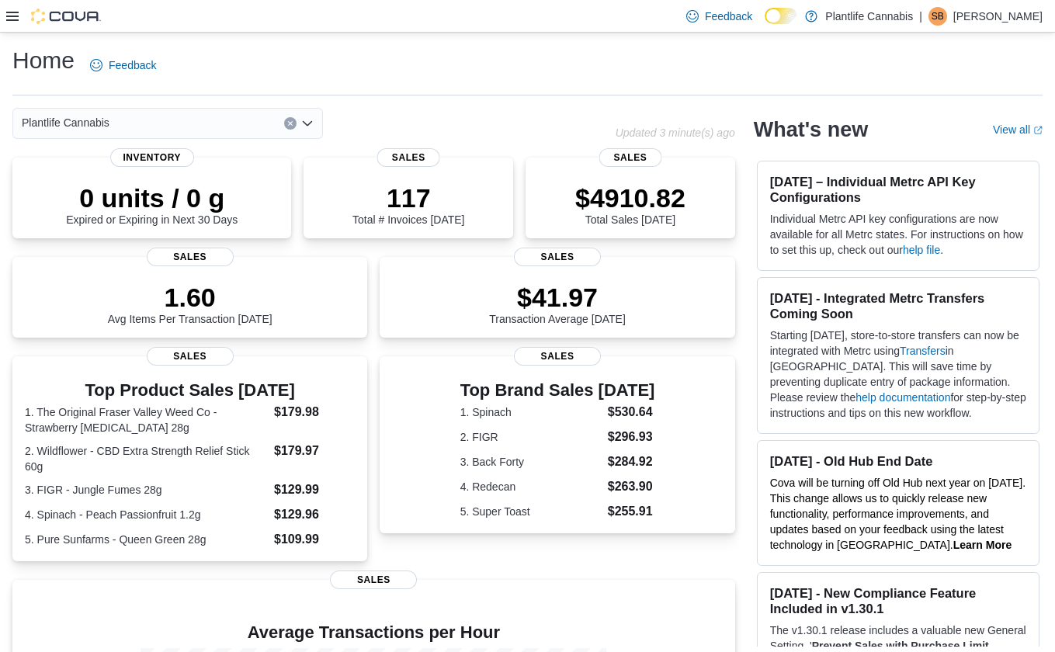
click at [16, 10] on icon at bounding box center [12, 16] width 12 height 12
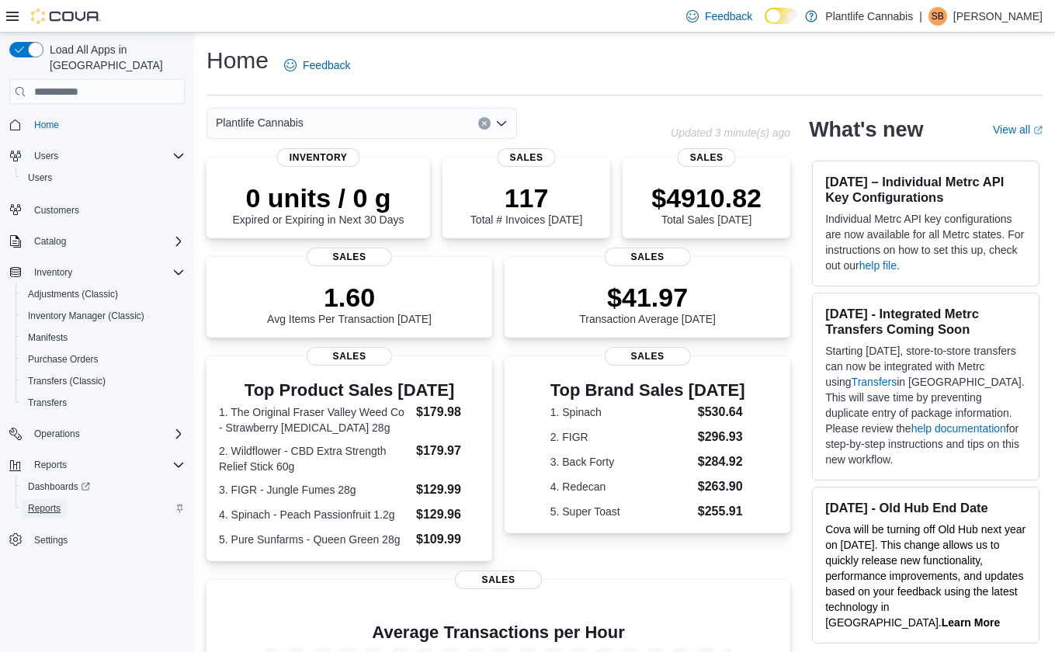
click at [55, 502] on span "Reports" at bounding box center [44, 508] width 33 height 12
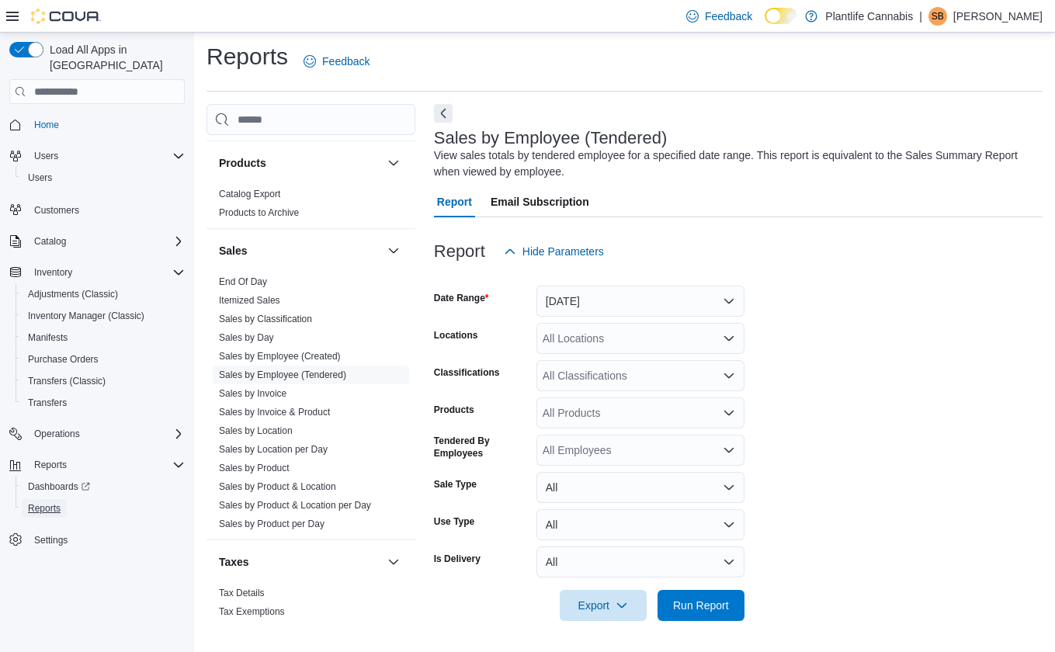
scroll to position [816, 0]
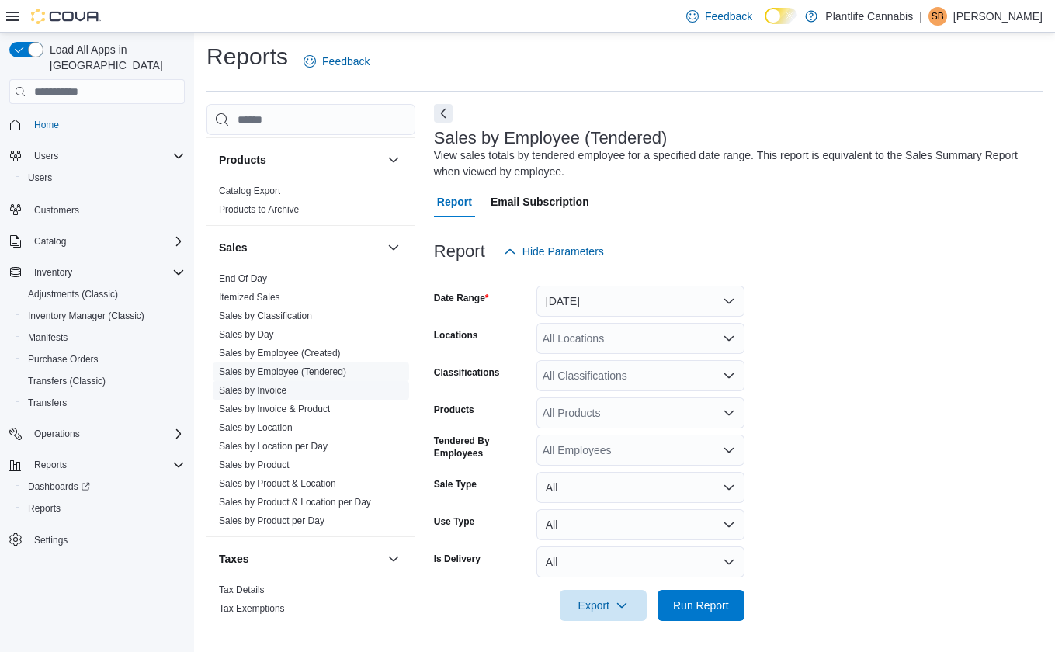
click at [281, 388] on link "Sales by Invoice" at bounding box center [253, 390] width 68 height 11
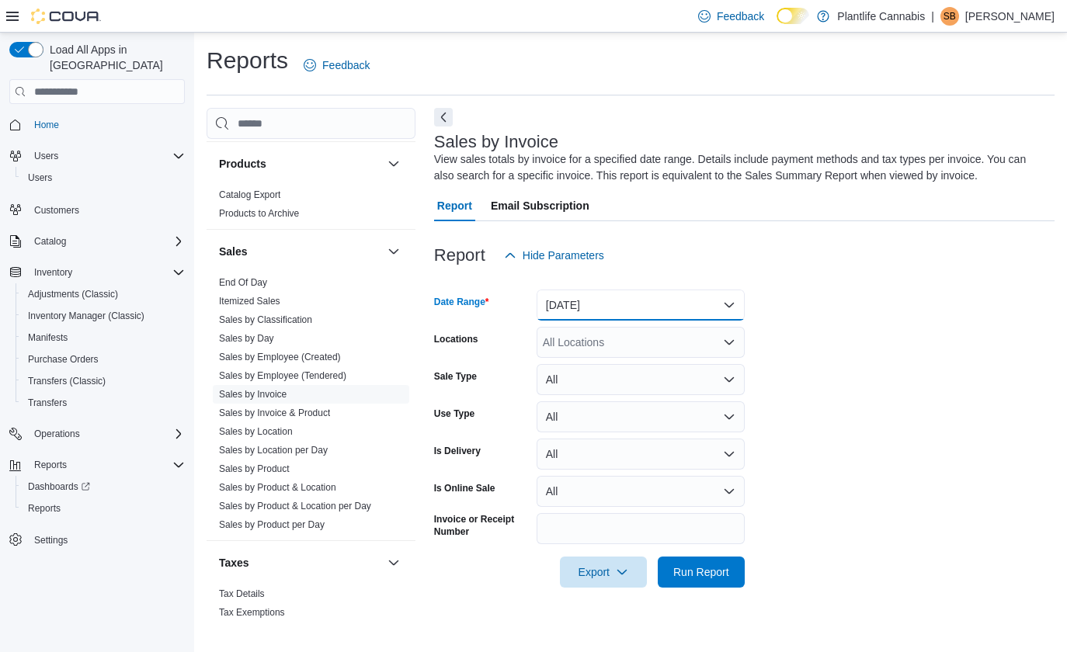
click at [599, 307] on button "[DATE]" at bounding box center [640, 305] width 208 height 31
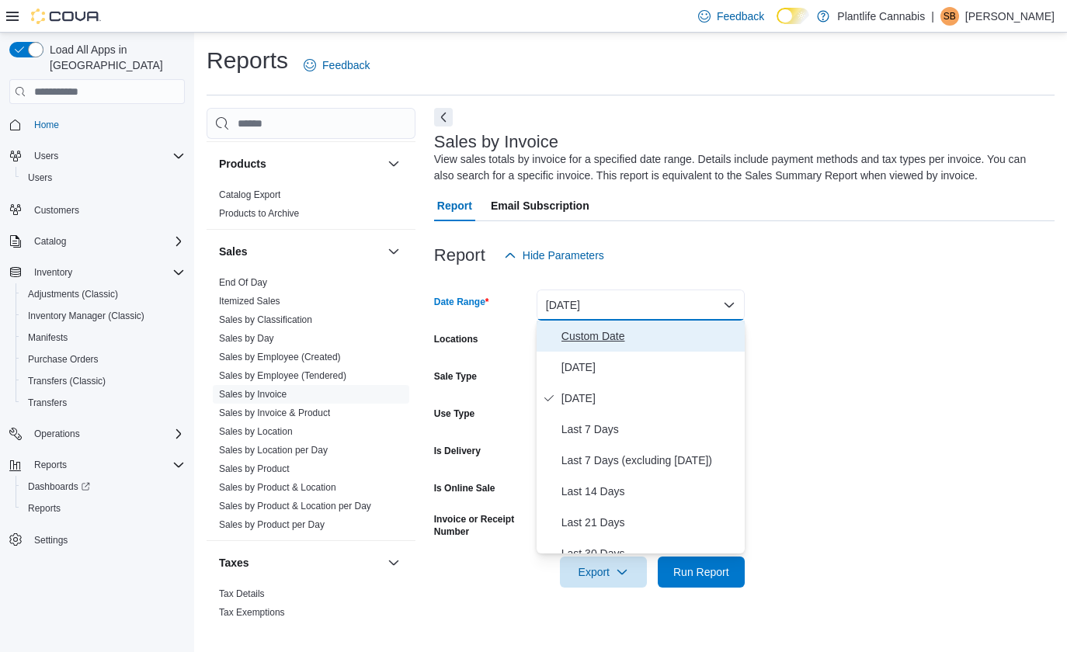
click at [597, 334] on span "Custom Date" at bounding box center [649, 336] width 177 height 19
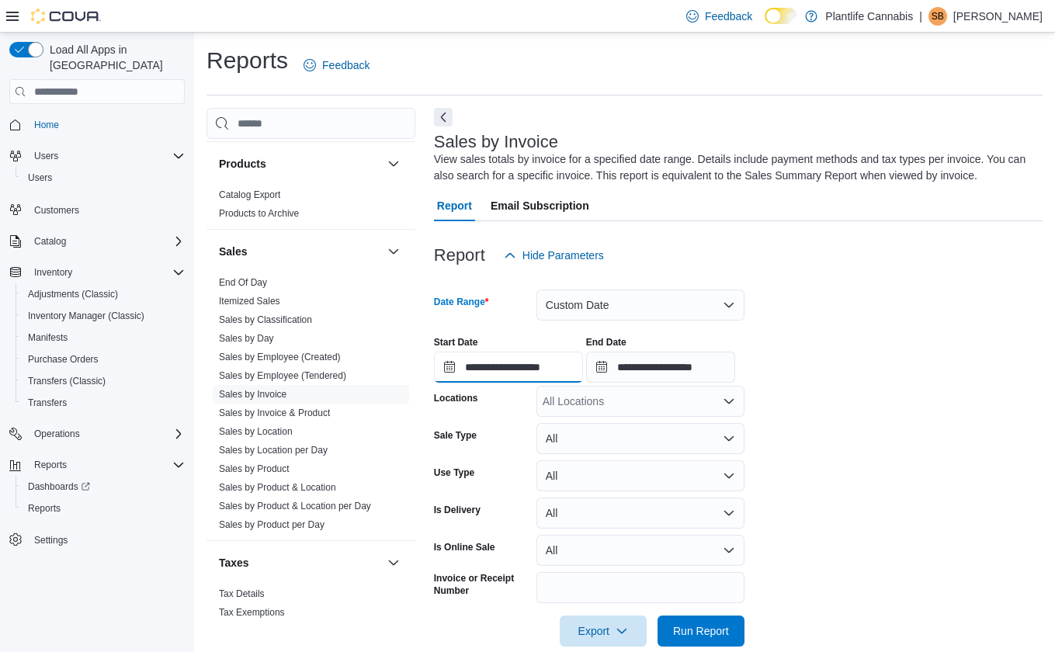
click at [531, 368] on input "**********" at bounding box center [508, 367] width 149 height 31
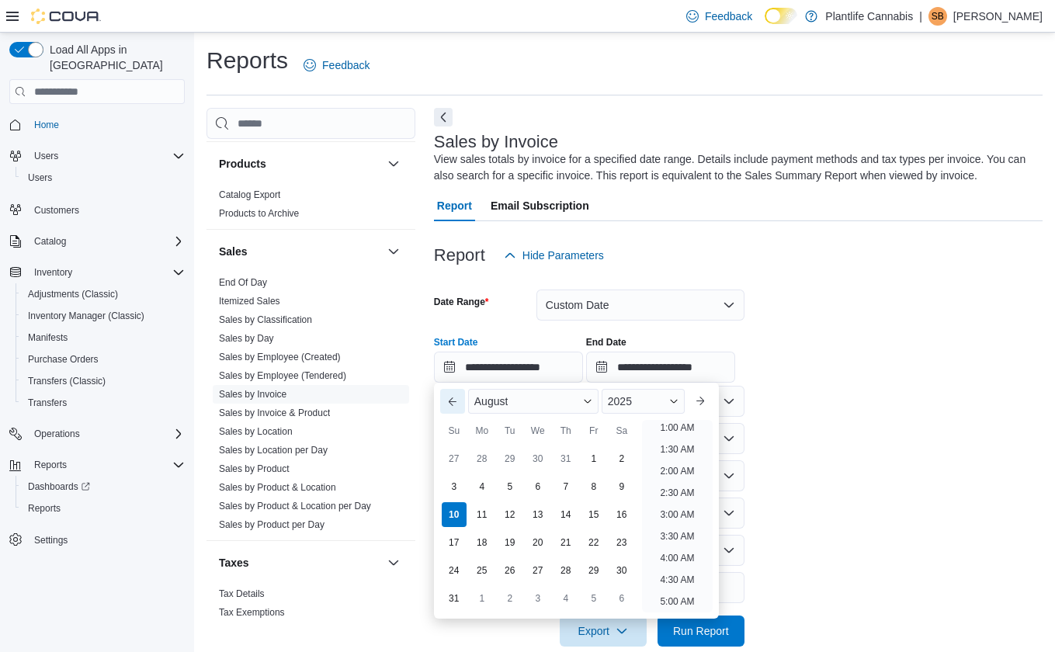
click at [450, 400] on button "Previous Month" at bounding box center [452, 401] width 25 height 25
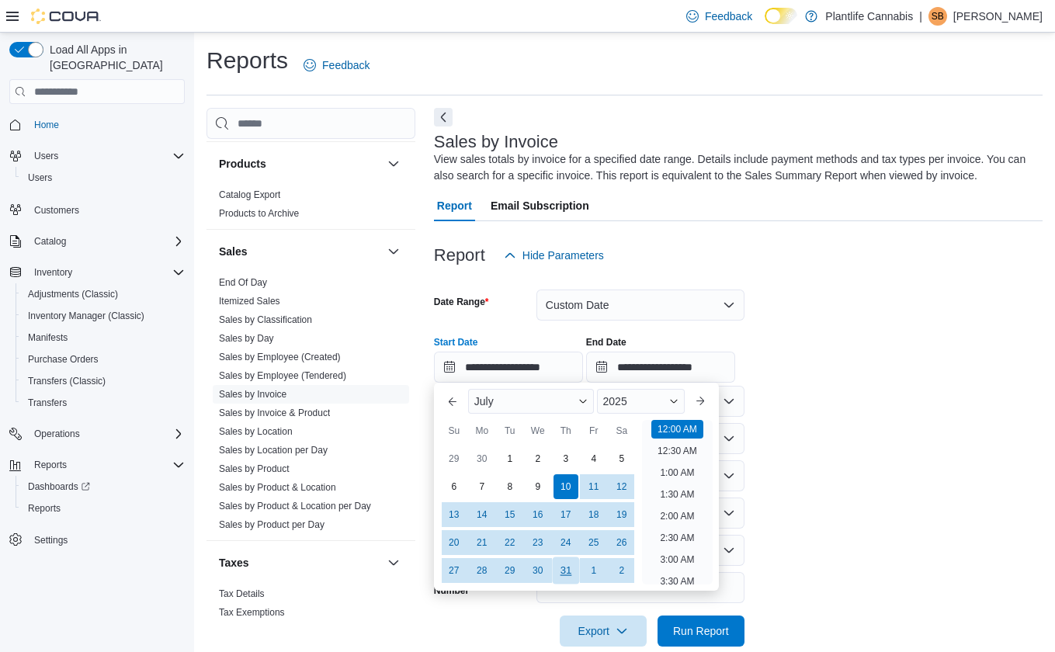
click at [552, 567] on div "31" at bounding box center [565, 570] width 27 height 27
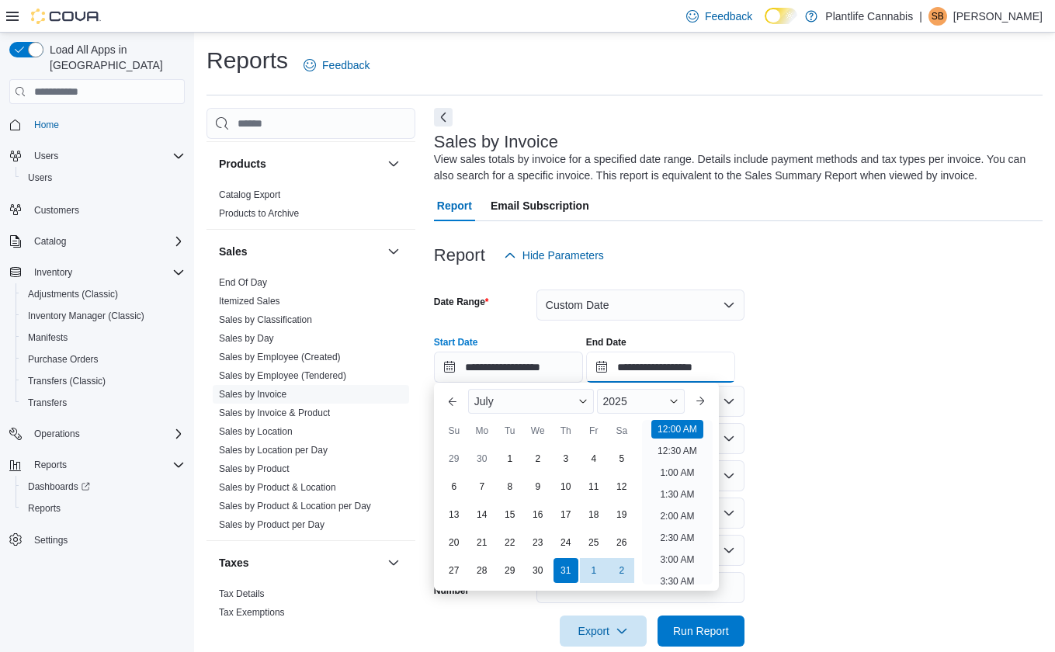
click at [664, 361] on input "**********" at bounding box center [660, 367] width 149 height 31
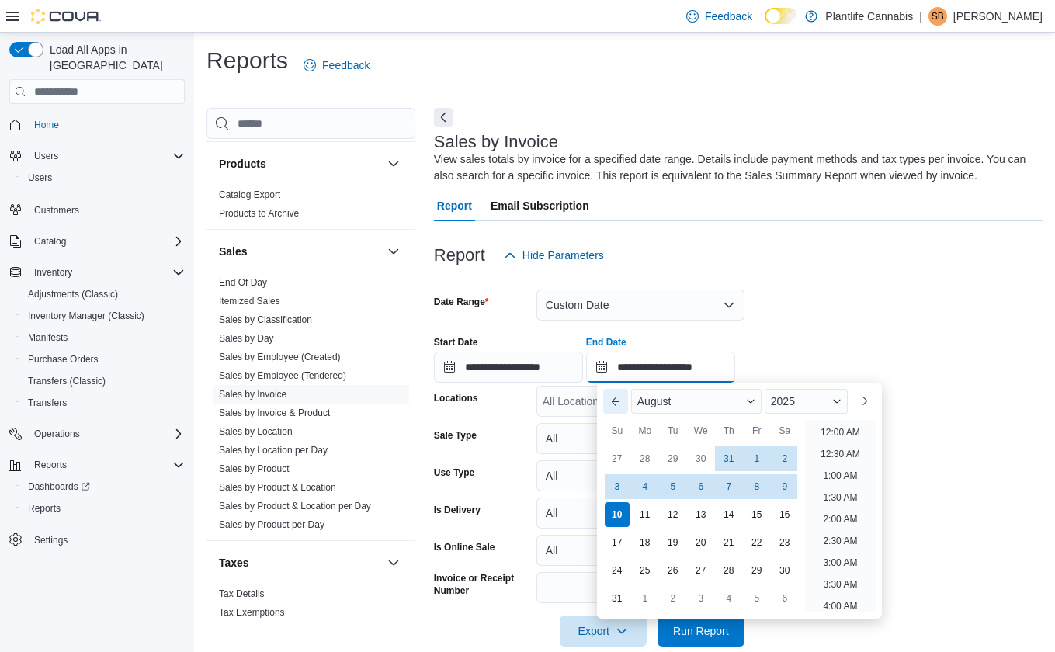
scroll to position [854, 0]
click at [622, 403] on button "Previous Month" at bounding box center [615, 401] width 25 height 25
type input "**********"
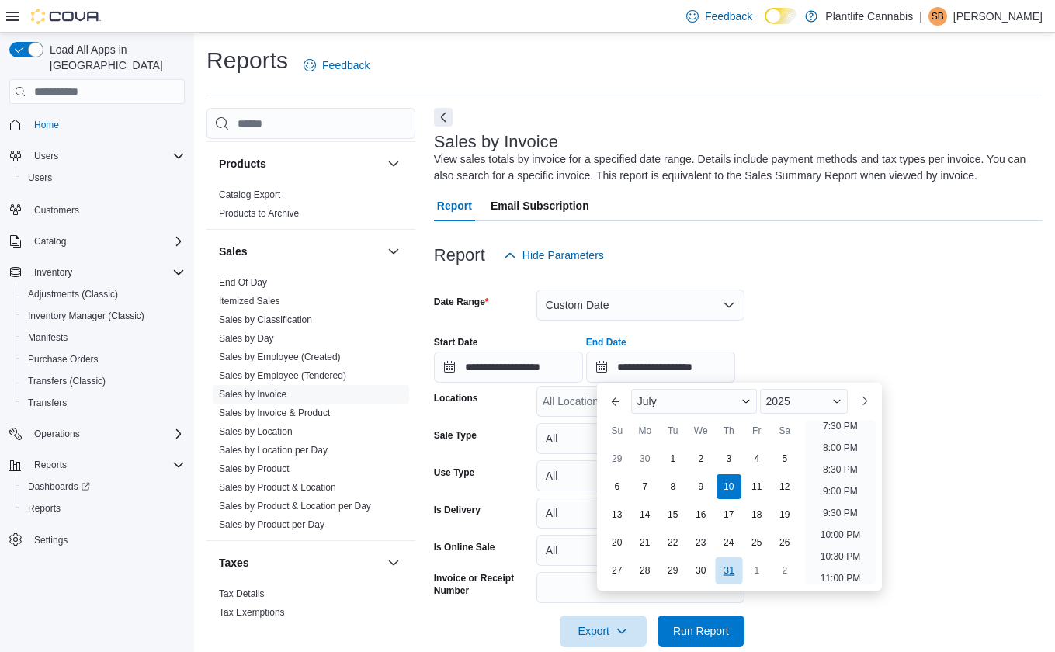
click at [737, 576] on div "31" at bounding box center [728, 570] width 27 height 27
type input "**********"
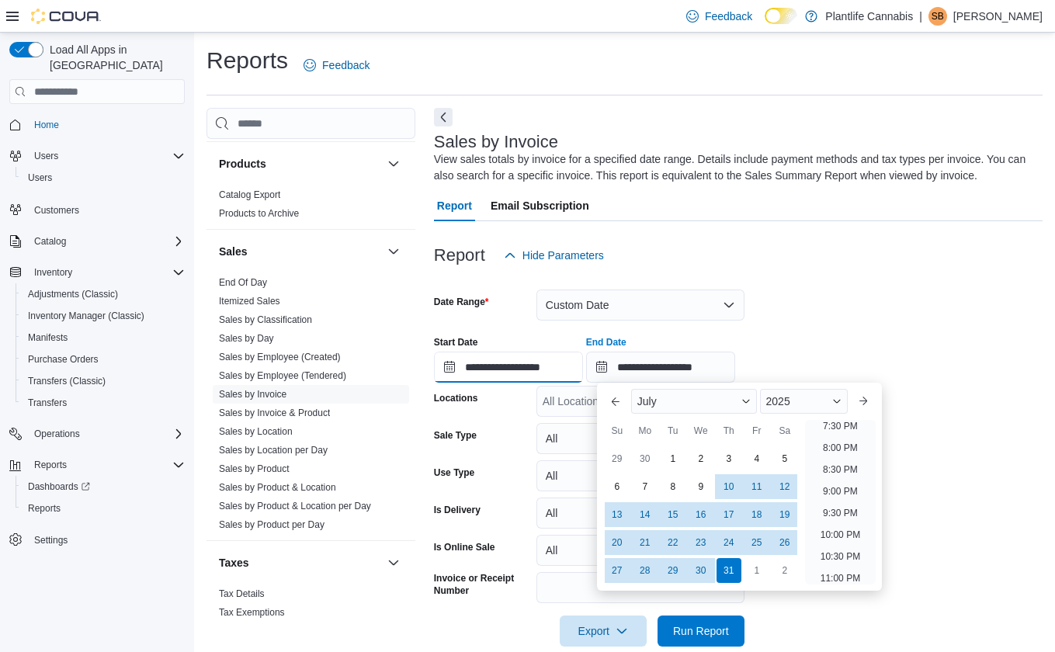
click at [534, 356] on input "**********" at bounding box center [508, 367] width 149 height 31
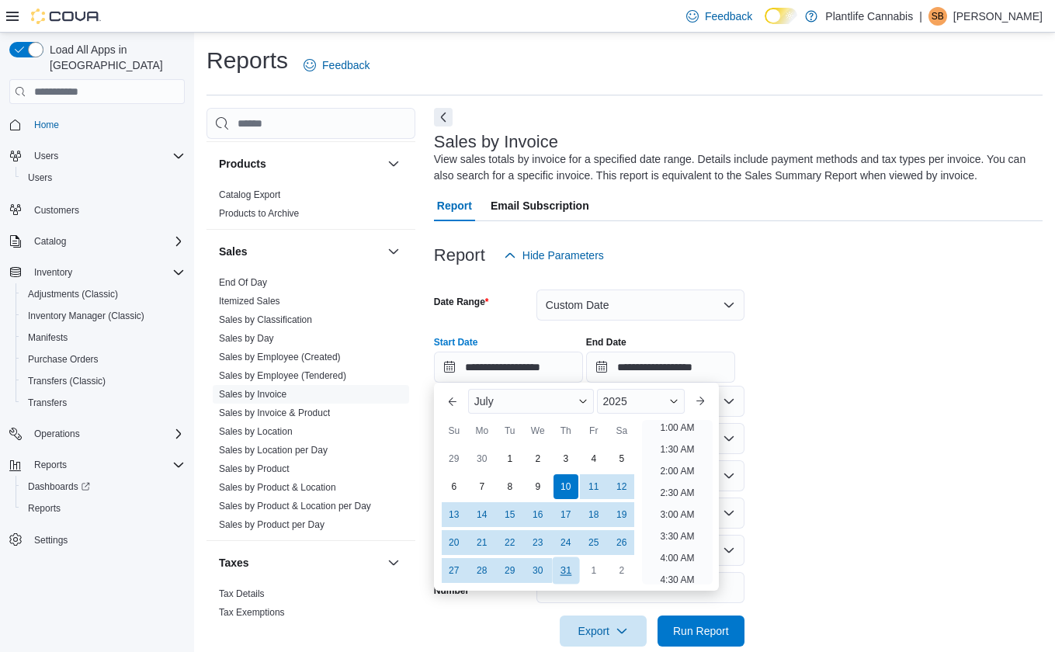
click at [567, 575] on div "31" at bounding box center [565, 570] width 27 height 27
type input "**********"
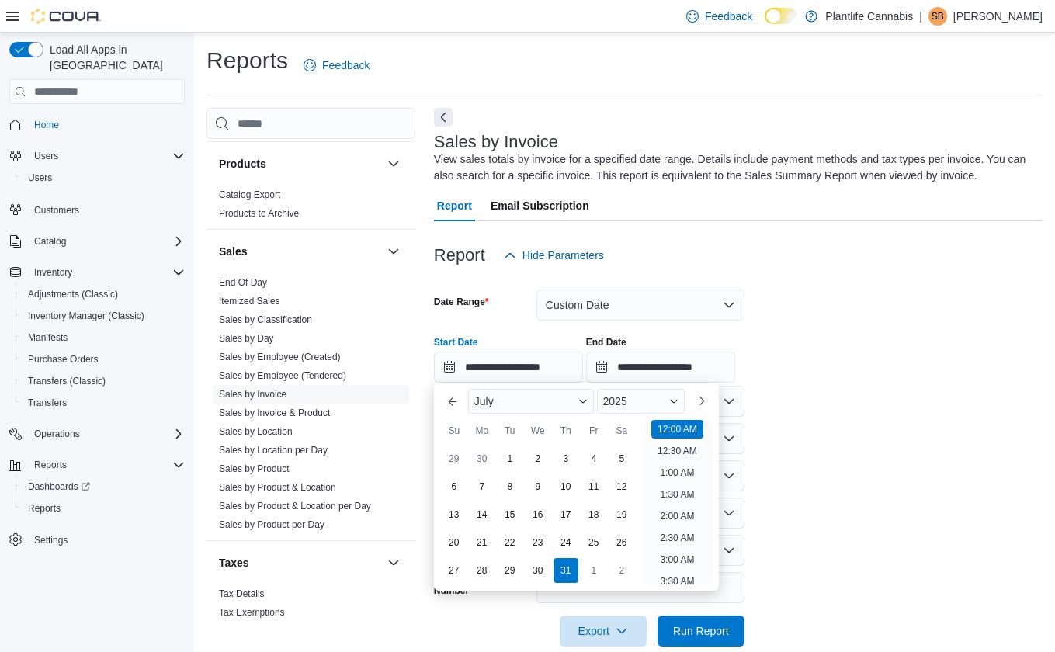
click at [915, 408] on form "**********" at bounding box center [738, 459] width 609 height 376
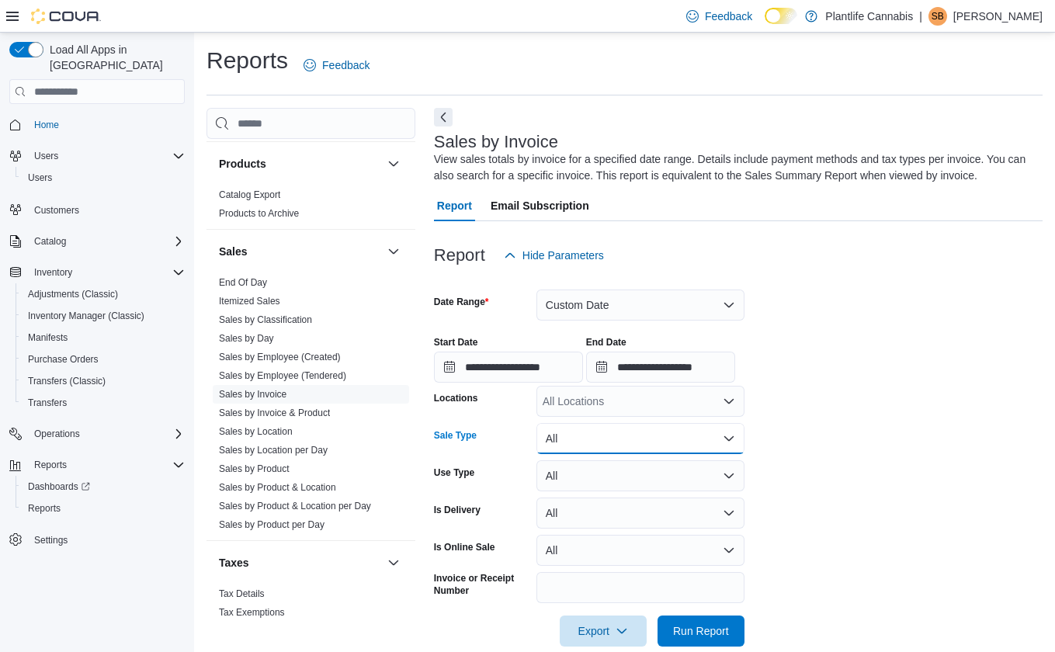
click at [681, 426] on button "All" at bounding box center [640, 438] width 208 height 31
click at [651, 393] on div "All Locations" at bounding box center [640, 401] width 208 height 31
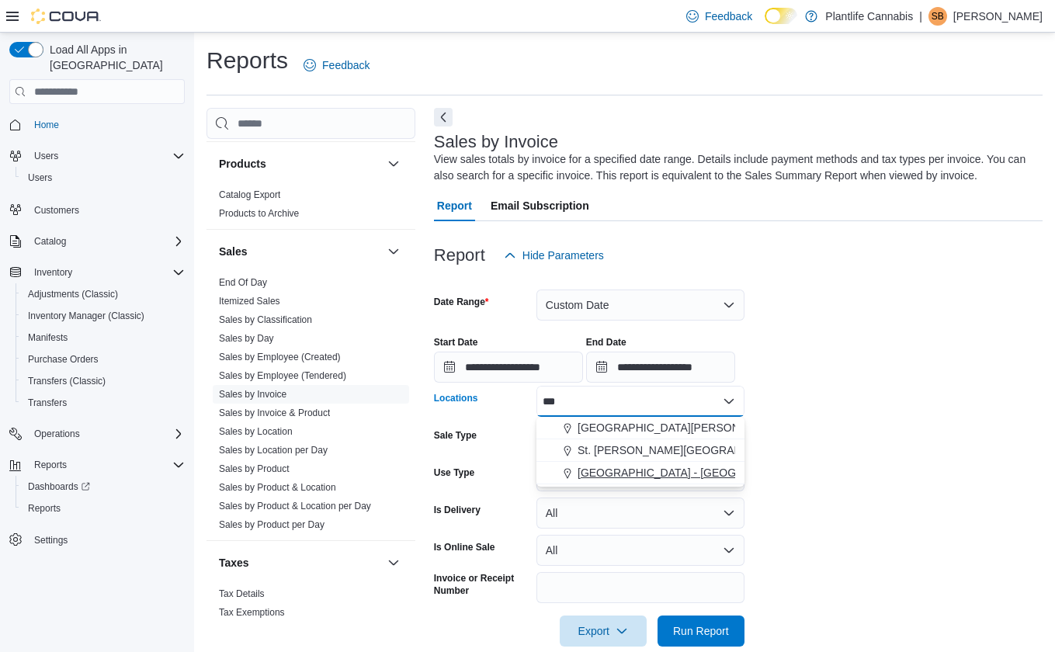
type input "***"
click at [625, 477] on span "[GEOGRAPHIC_DATA] - [GEOGRAPHIC_DATA]" at bounding box center [696, 473] width 236 height 16
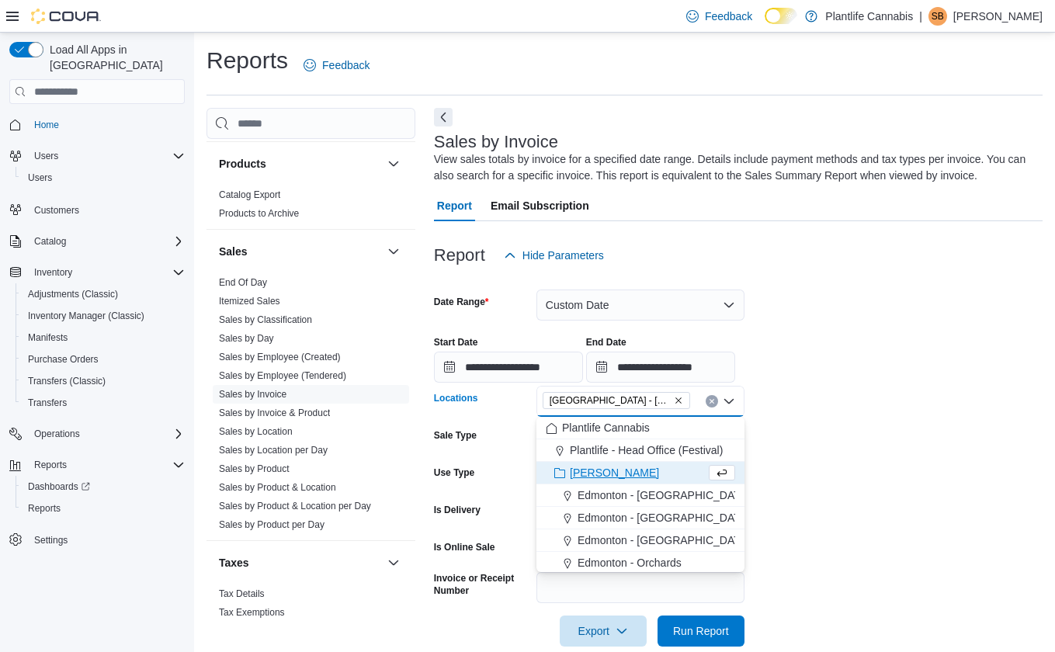
click at [816, 456] on form "**********" at bounding box center [738, 459] width 609 height 376
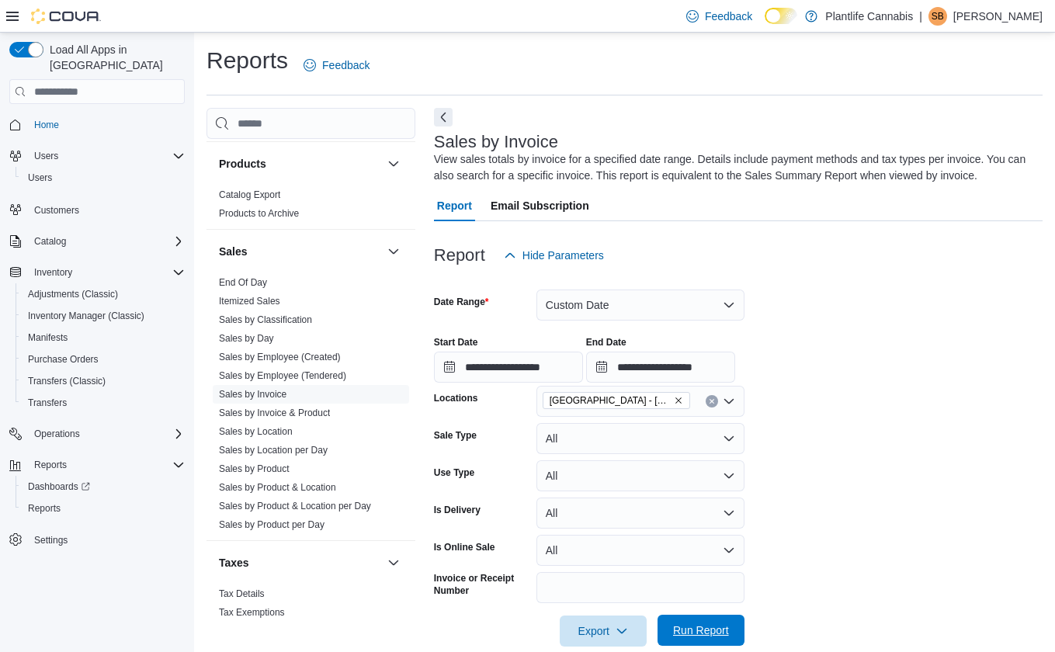
click at [717, 627] on span "Run Report" at bounding box center [701, 631] width 56 height 16
click at [447, 119] on button "Next" at bounding box center [443, 117] width 19 height 19
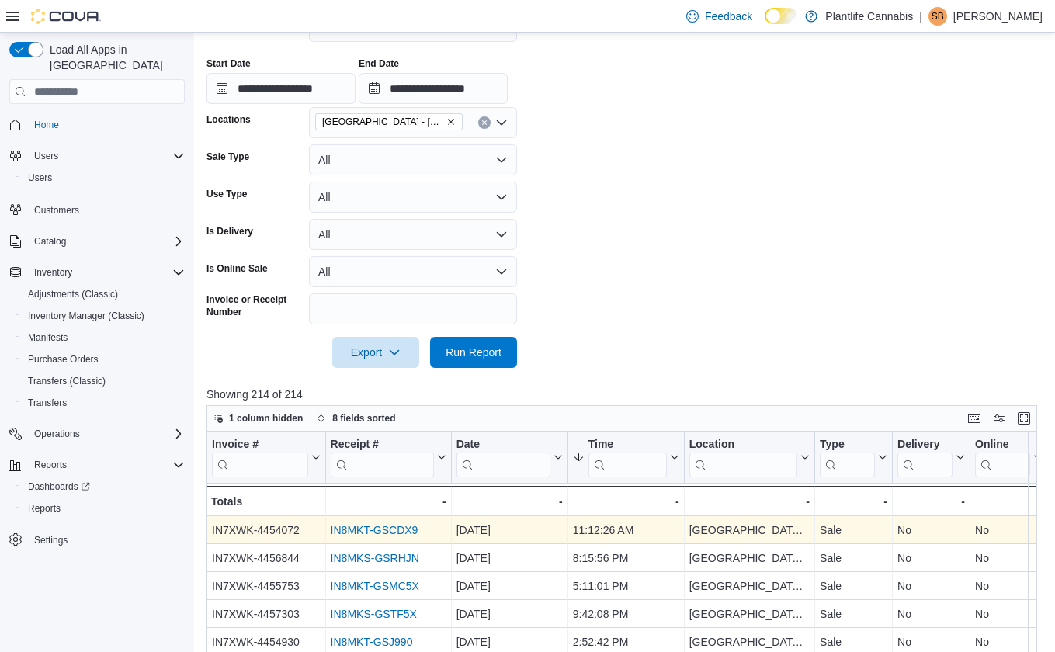
scroll to position [352, 0]
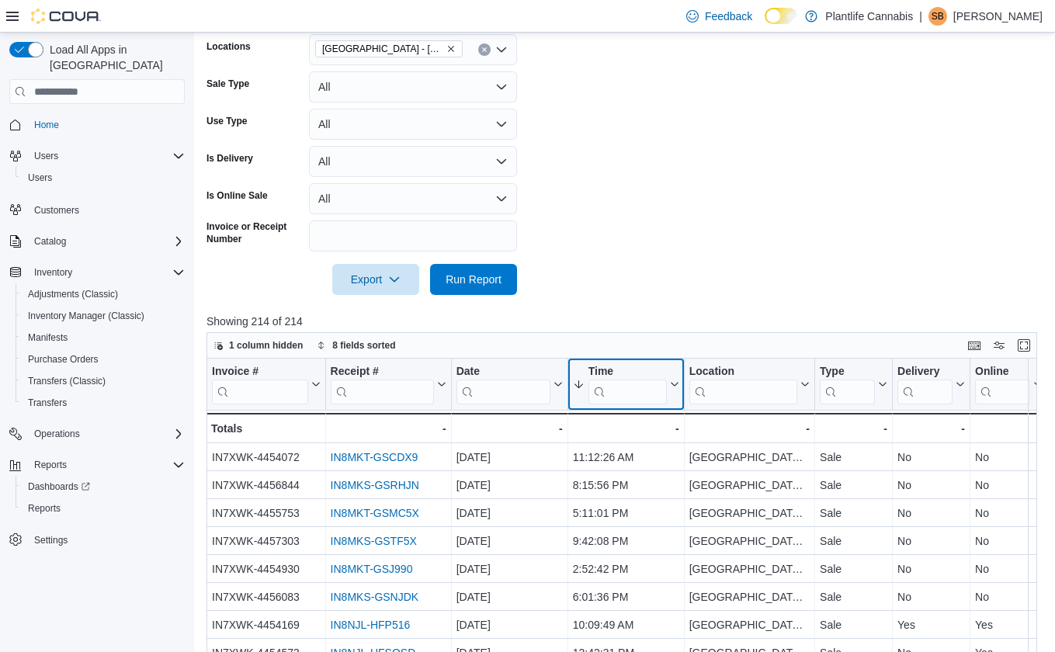
click at [671, 369] on button "Time" at bounding box center [626, 385] width 106 height 40
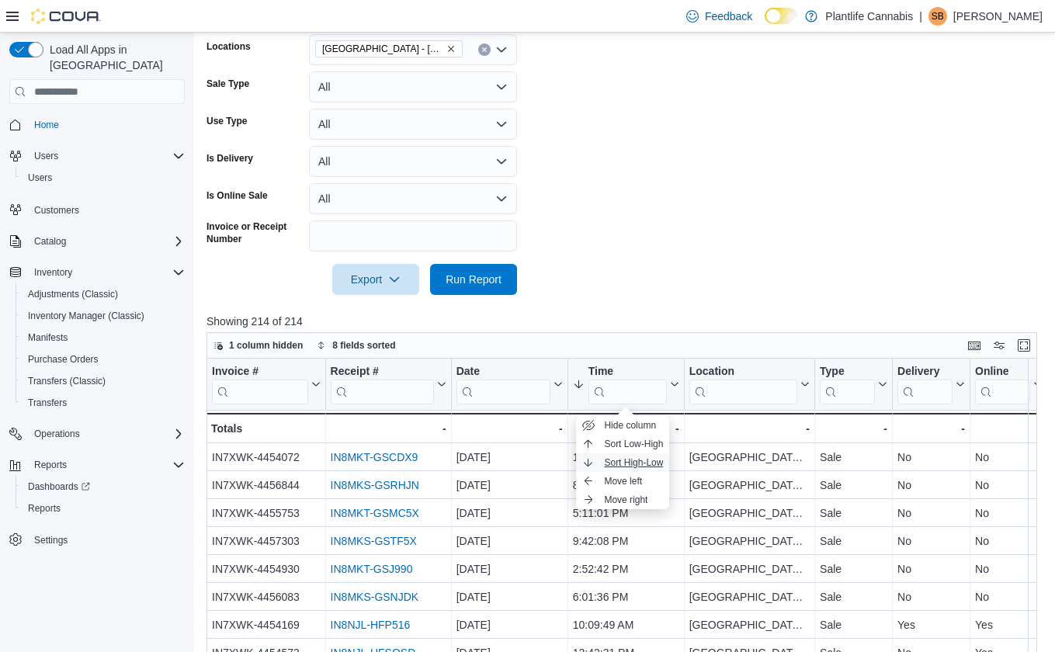
click at [655, 454] on button "Sort High-Low" at bounding box center [622, 462] width 93 height 19
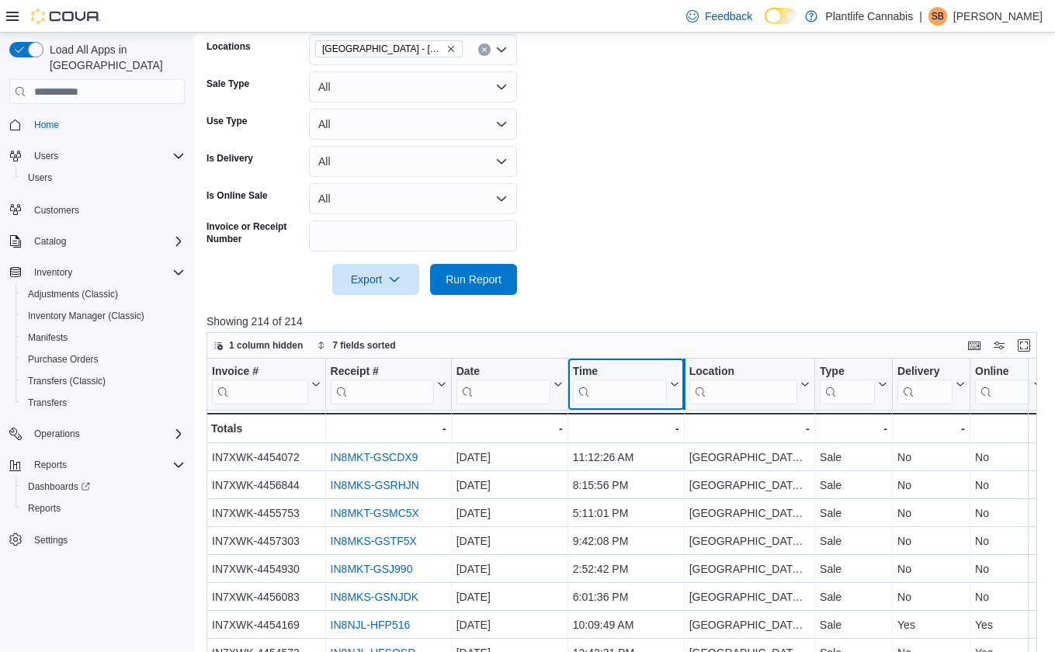
click at [686, 380] on div at bounding box center [684, 384] width 12 height 51
click at [682, 377] on div at bounding box center [684, 384] width 12 height 51
click at [678, 383] on div at bounding box center [684, 384] width 12 height 51
click at [675, 385] on icon at bounding box center [674, 385] width 7 height 4
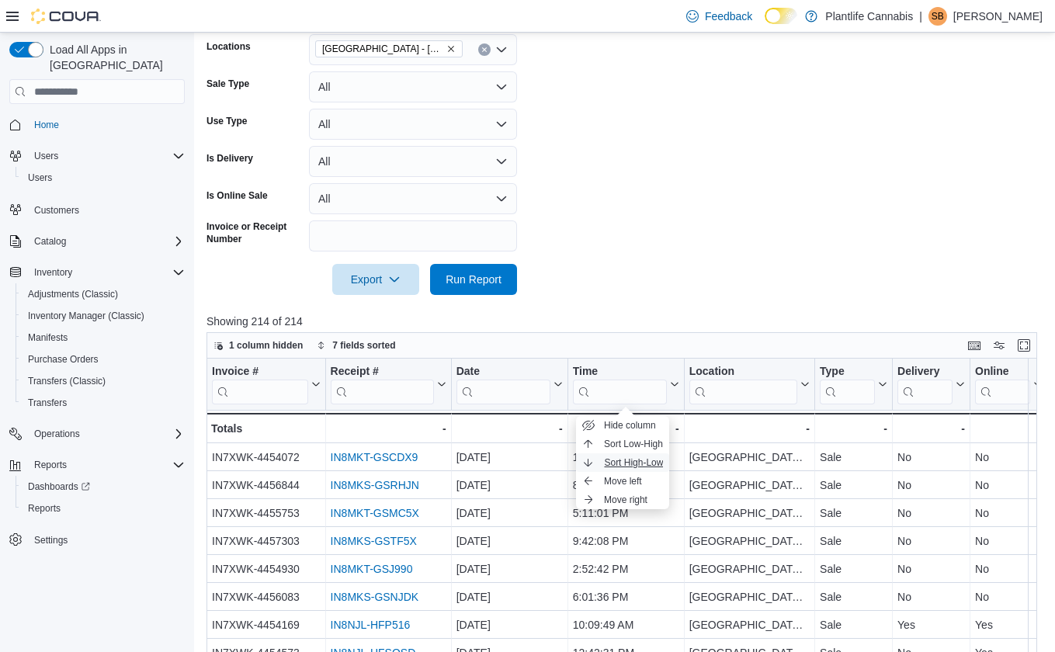
click at [644, 460] on span "Sort High-Low" at bounding box center [633, 462] width 59 height 12
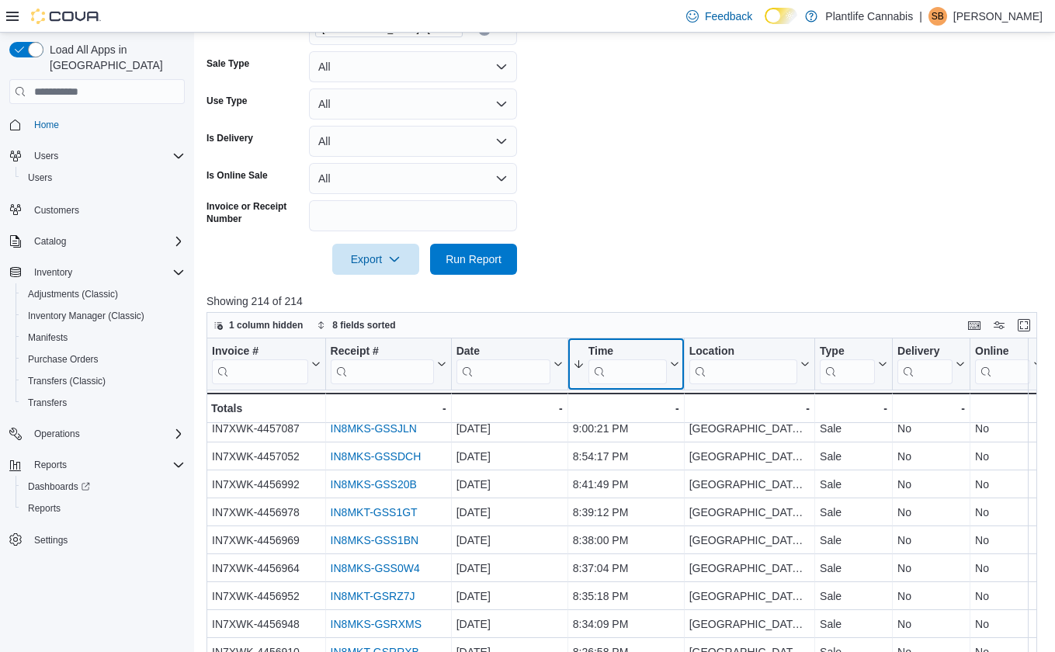
scroll to position [566, 0]
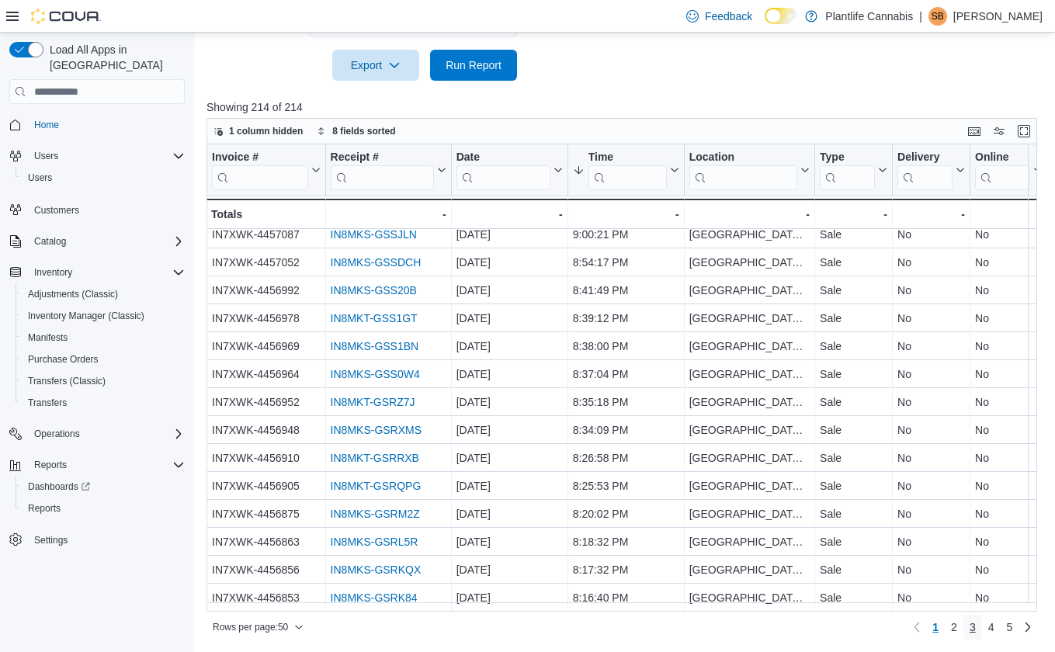
click at [976, 630] on span "3" at bounding box center [973, 628] width 6 height 16
click at [993, 625] on link "4" at bounding box center [991, 627] width 19 height 25
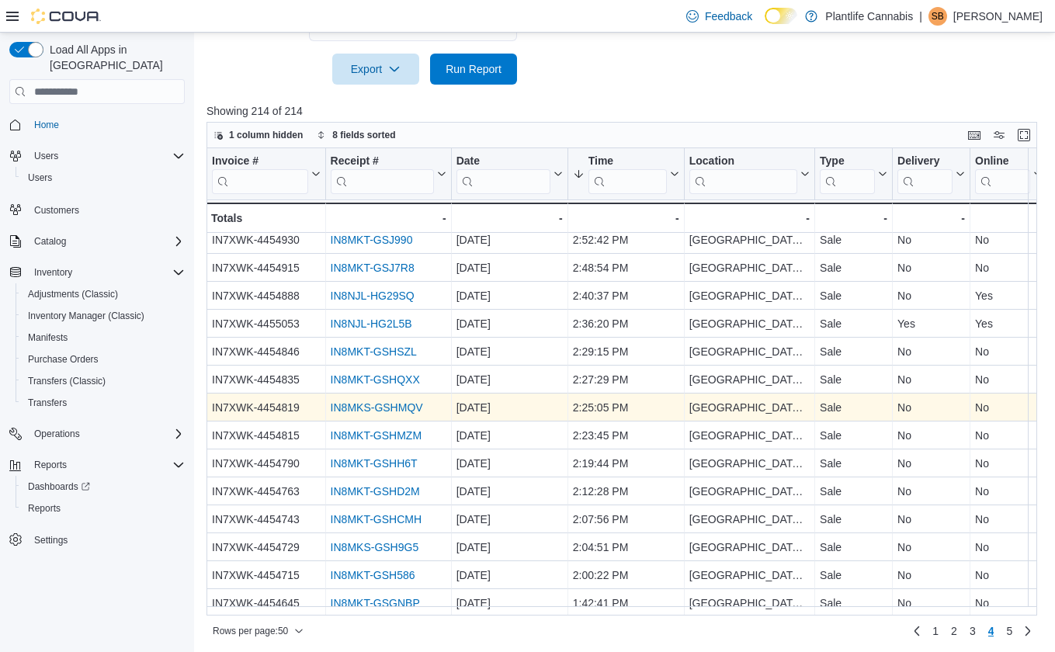
scroll to position [566, 0]
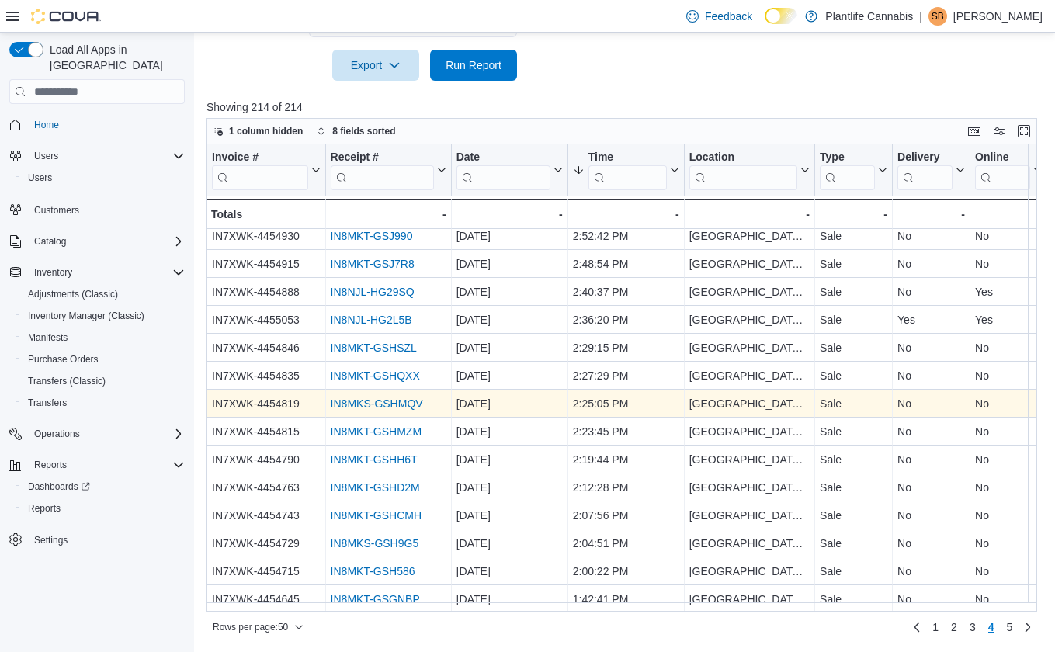
click at [404, 398] on link "IN8MKS-GSHMQV" at bounding box center [377, 403] width 92 height 12
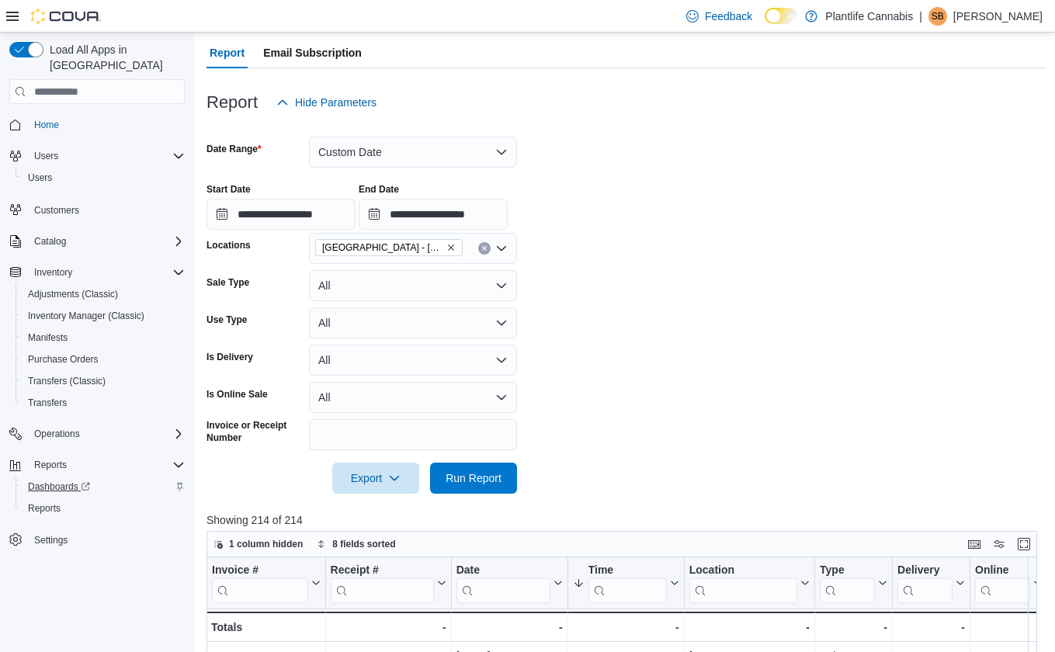
scroll to position [79, 0]
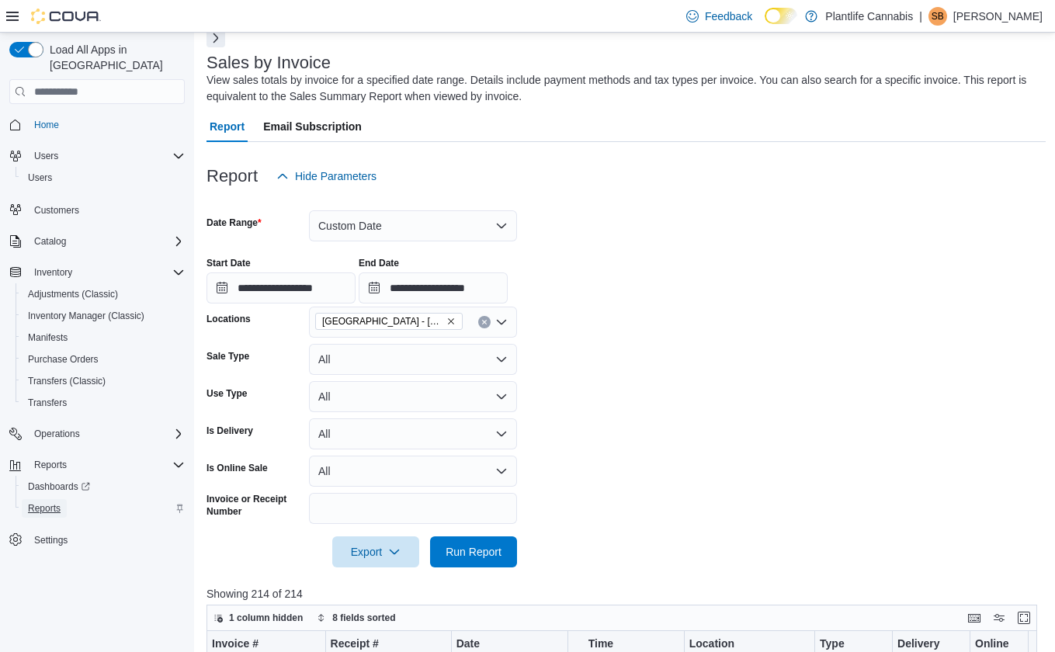
click at [50, 502] on span "Reports" at bounding box center [44, 508] width 33 height 12
click at [219, 40] on button "Next" at bounding box center [216, 37] width 19 height 19
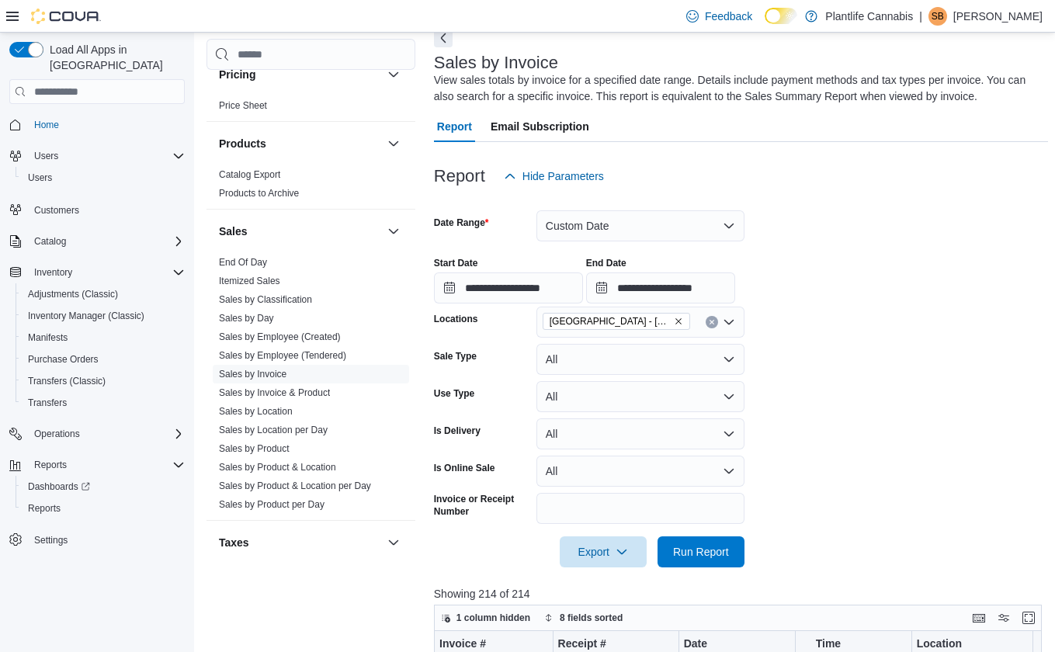
scroll to position [791, 0]
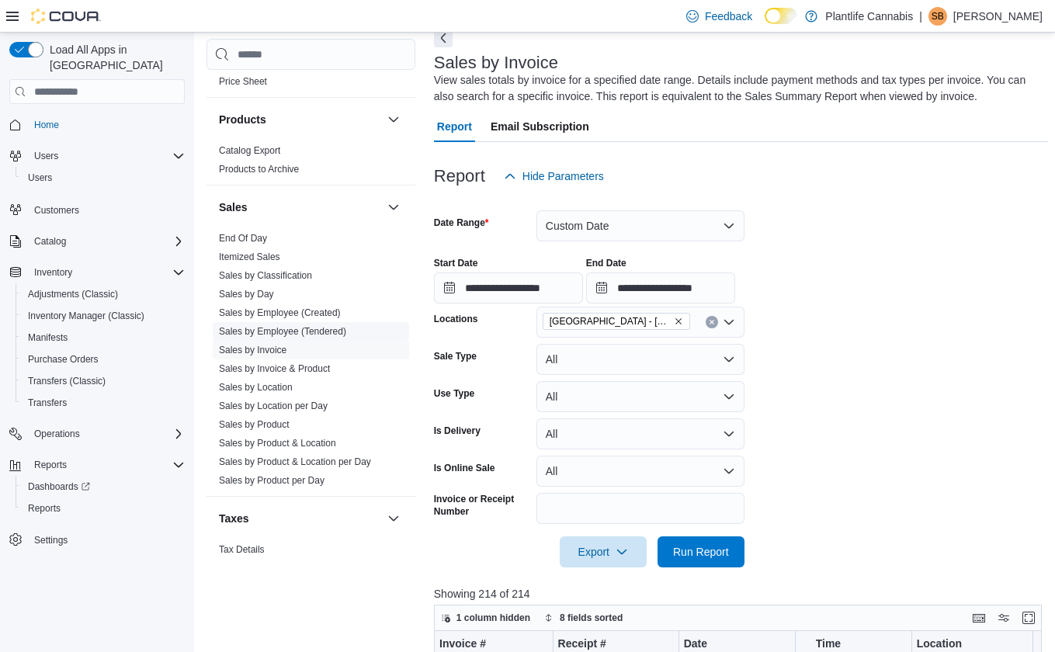
click at [317, 329] on link "Sales by Employee (Tendered)" at bounding box center [282, 331] width 127 height 11
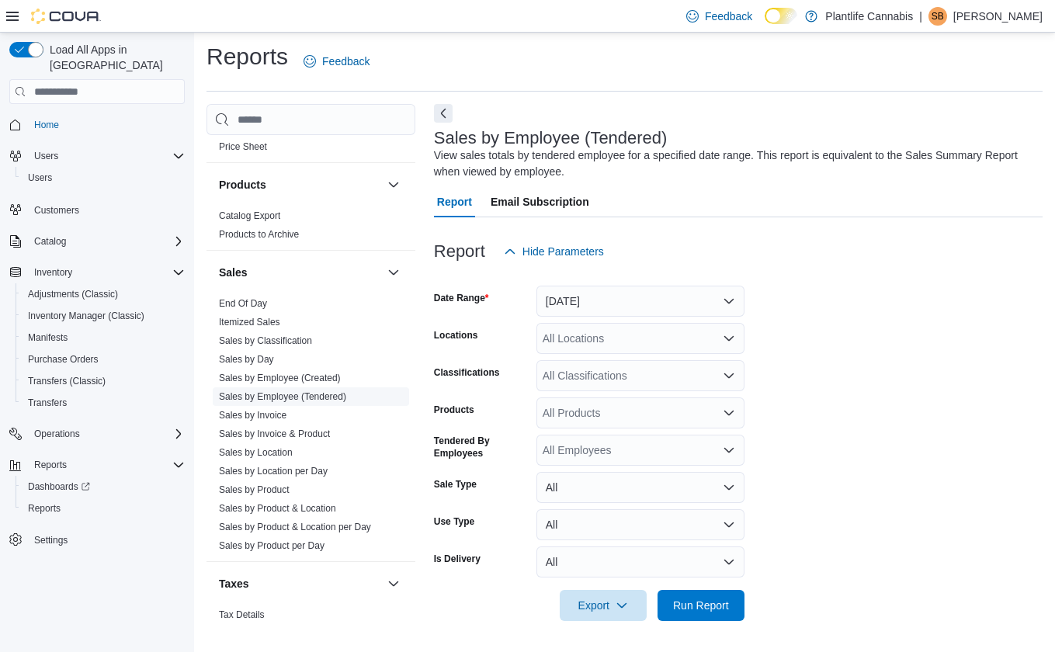
scroll to position [4, 0]
click at [591, 298] on button "[DATE]" at bounding box center [640, 301] width 208 height 31
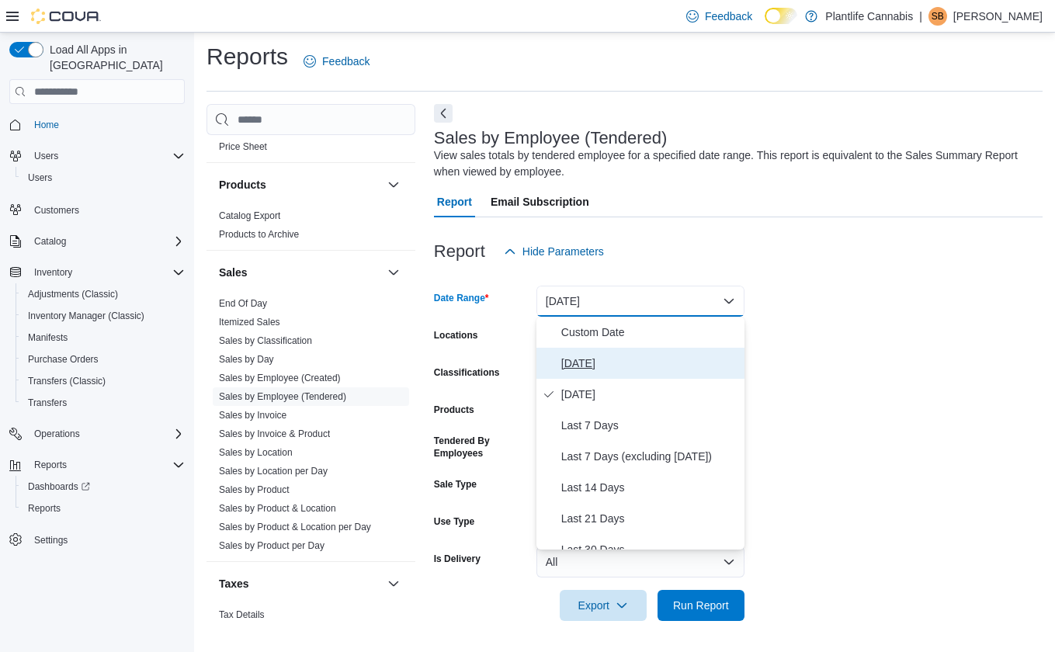
click at [585, 366] on span "[DATE]" at bounding box center [649, 363] width 177 height 19
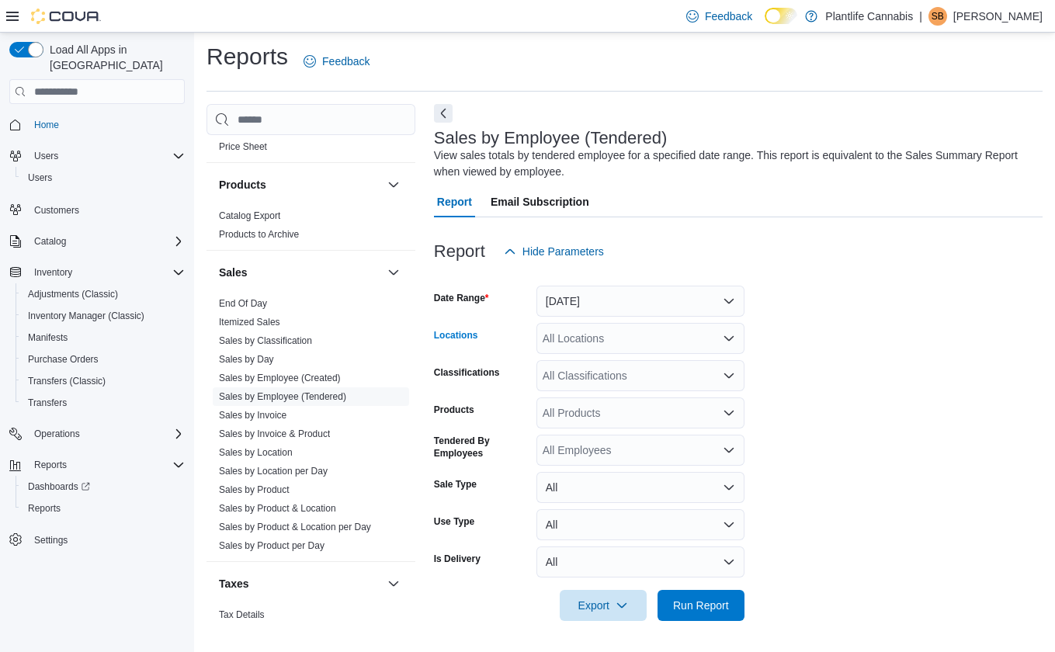
click at [590, 331] on div "All Locations" at bounding box center [640, 338] width 208 height 31
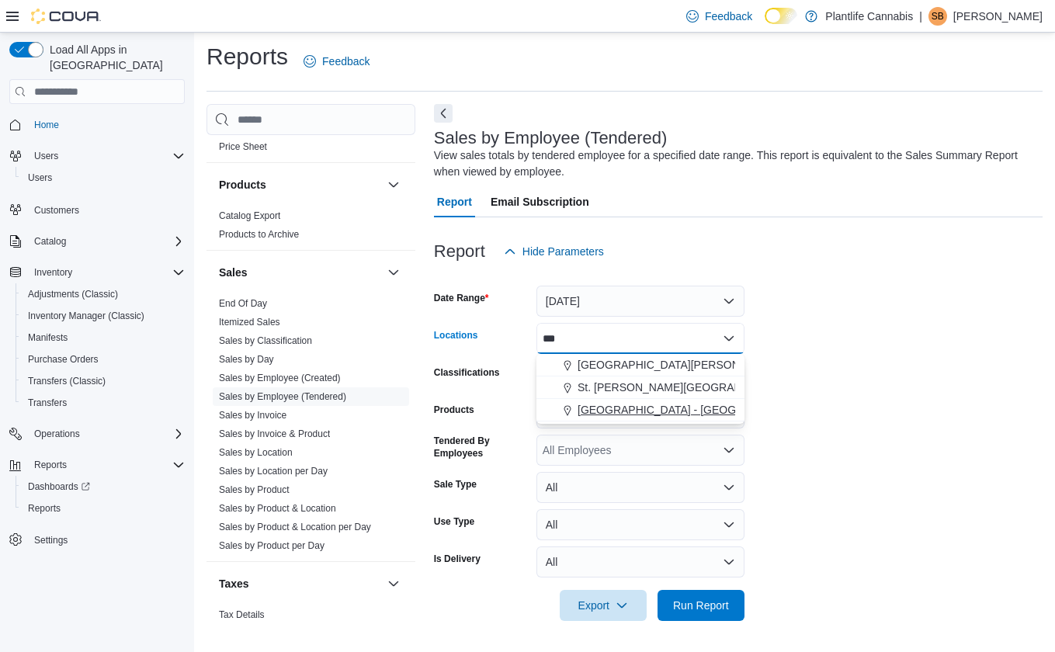
type input "***"
click at [633, 407] on span "[GEOGRAPHIC_DATA] - [GEOGRAPHIC_DATA]" at bounding box center [696, 410] width 236 height 16
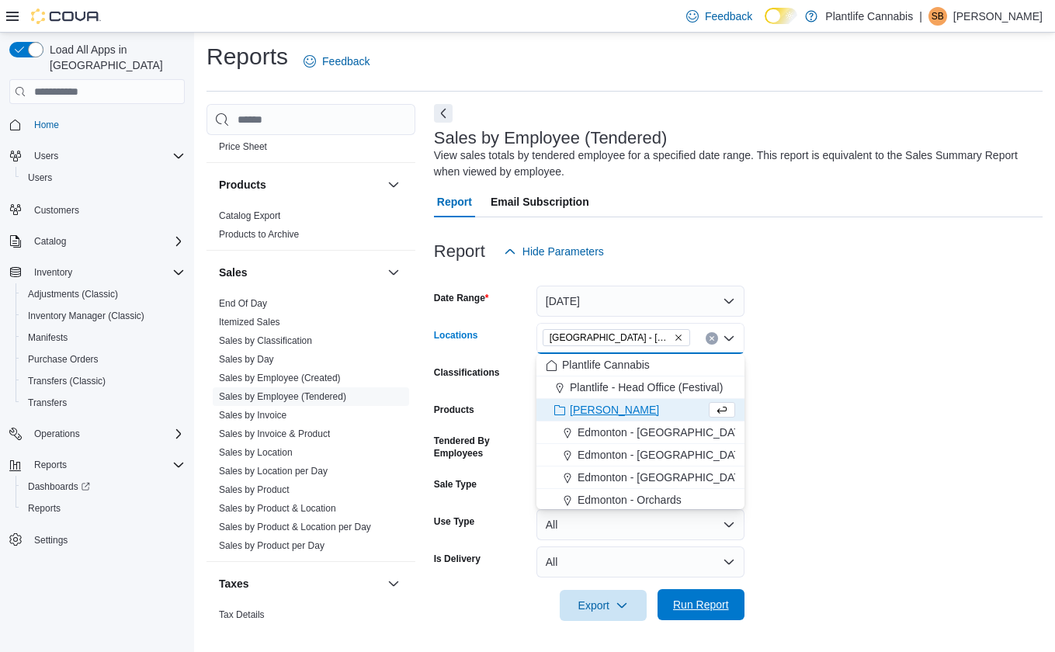
click at [709, 596] on span "Run Report" at bounding box center [701, 604] width 68 height 31
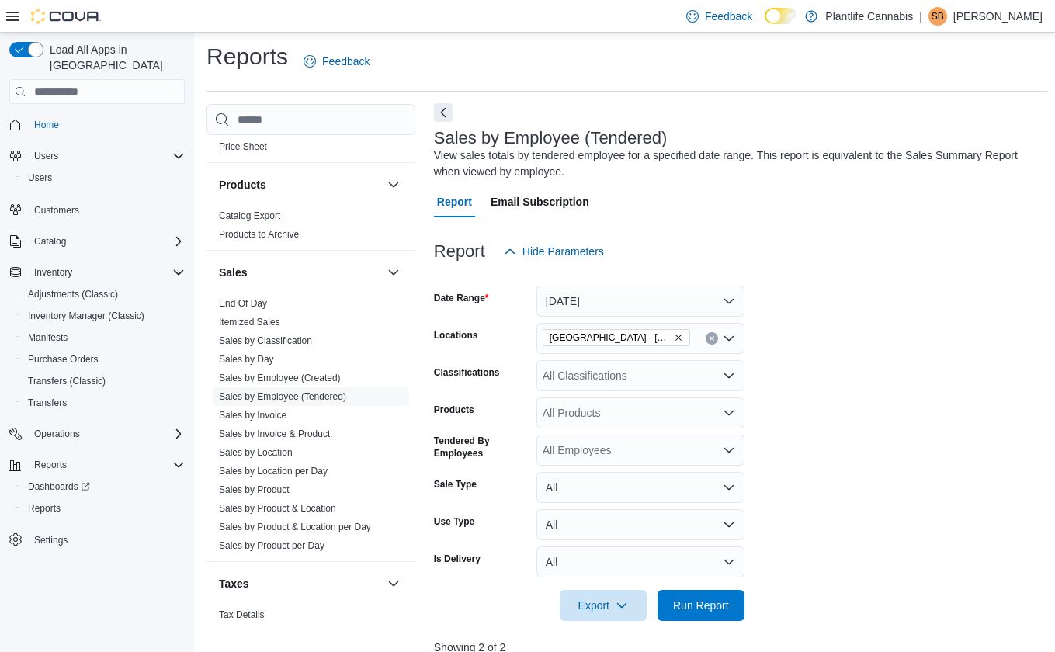
click at [443, 109] on button "Next" at bounding box center [443, 112] width 19 height 19
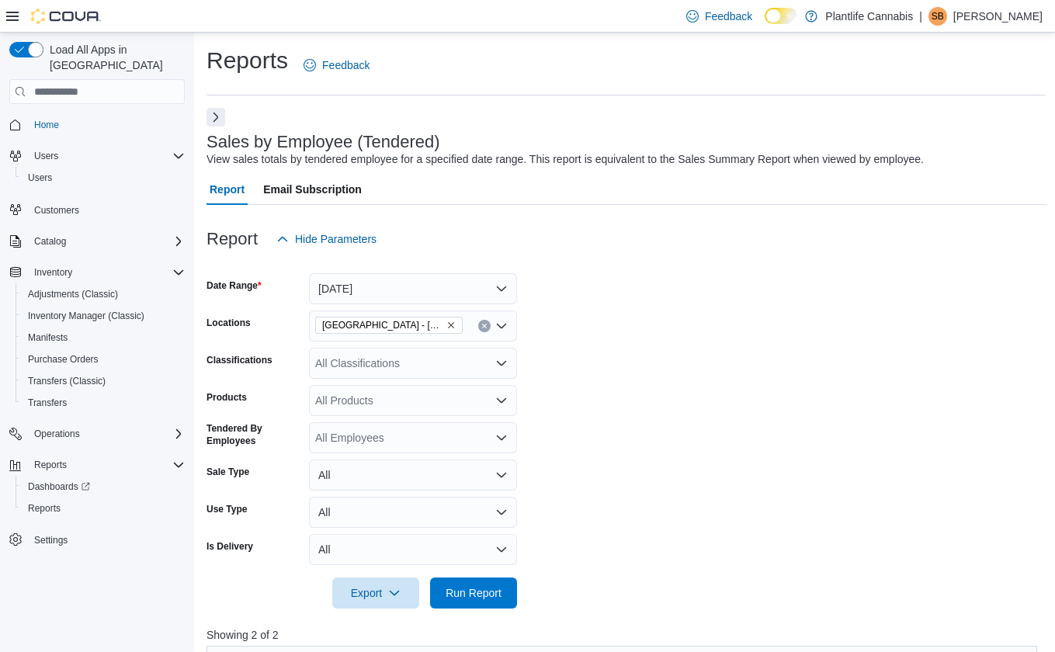
click at [16, 22] on icon at bounding box center [12, 16] width 12 height 12
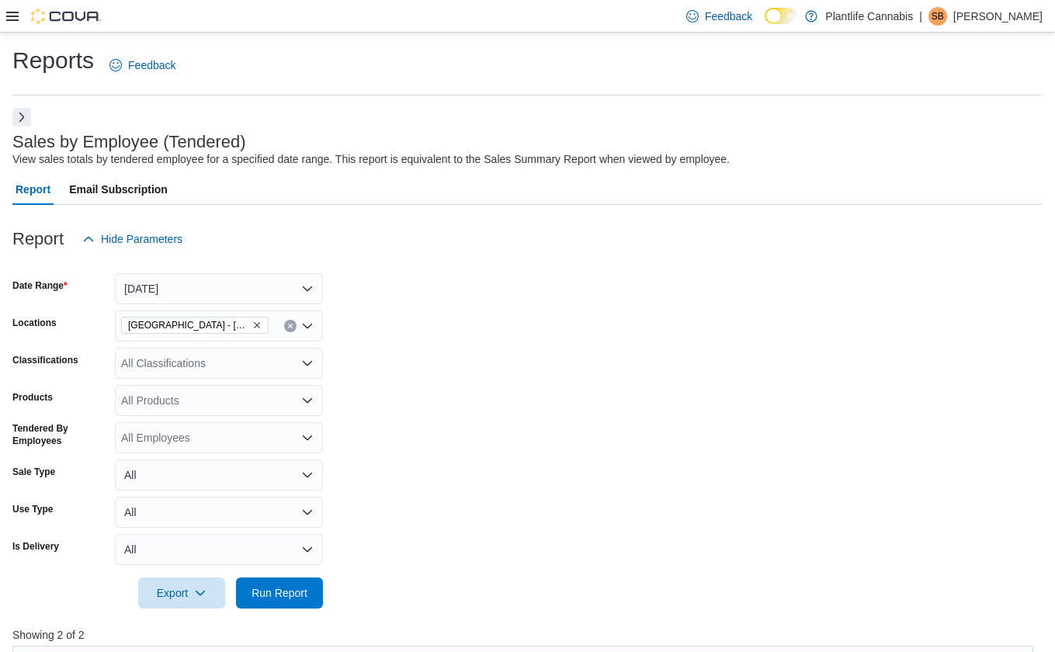
click at [405, 172] on div "Sales by Employee (Tendered) View sales totals by tendered employee for a speci…" at bounding box center [527, 638] width 1030 height 1060
click at [222, 277] on button "[DATE]" at bounding box center [219, 288] width 208 height 31
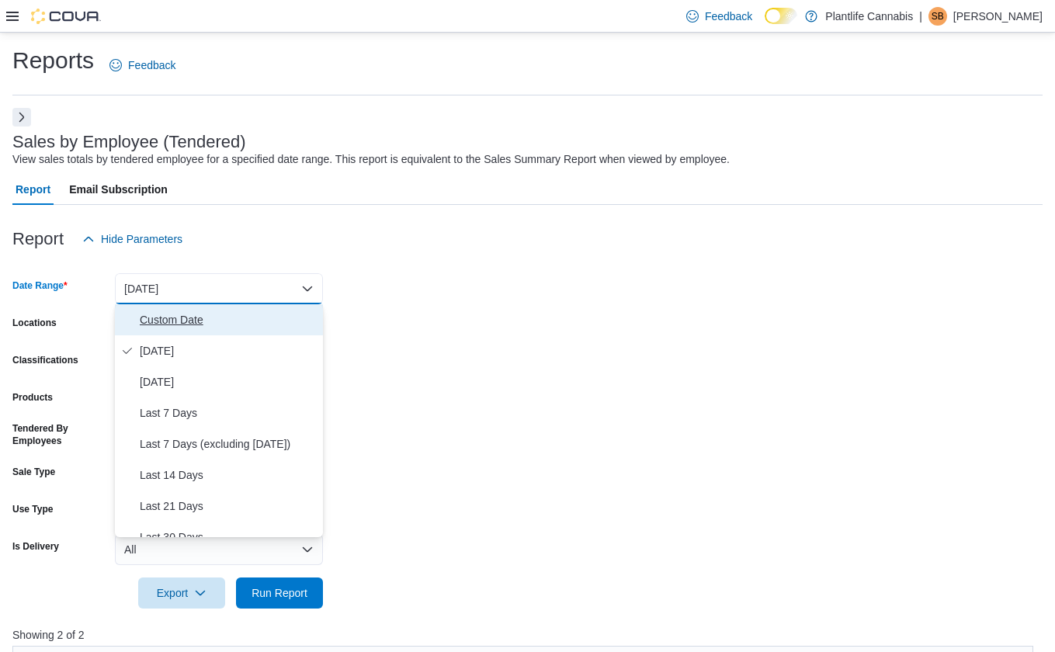
click at [202, 321] on span "Custom Date" at bounding box center [228, 320] width 177 height 19
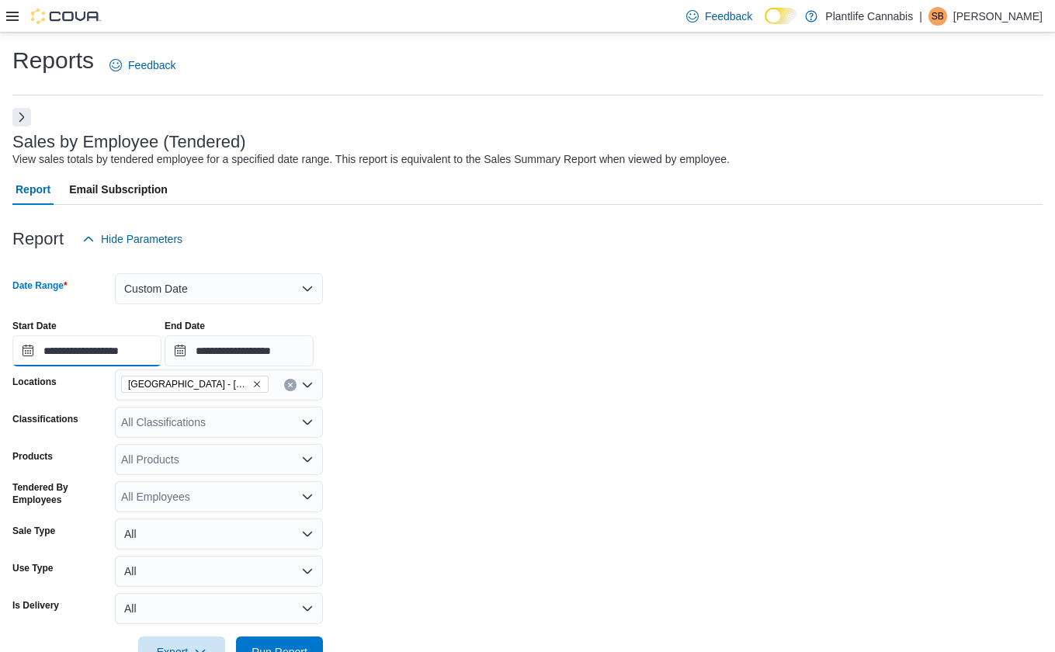
click at [153, 345] on input "**********" at bounding box center [86, 350] width 149 height 31
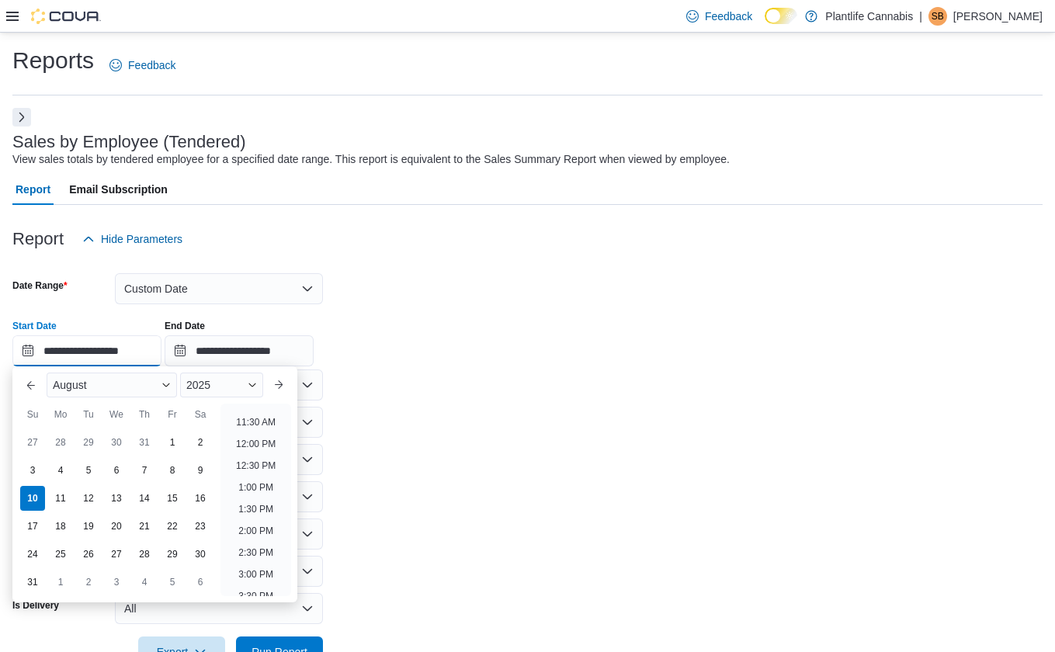
scroll to position [522, 0]
click at [269, 498] on li "2:00 PM" at bounding box center [255, 503] width 47 height 19
type input "**********"
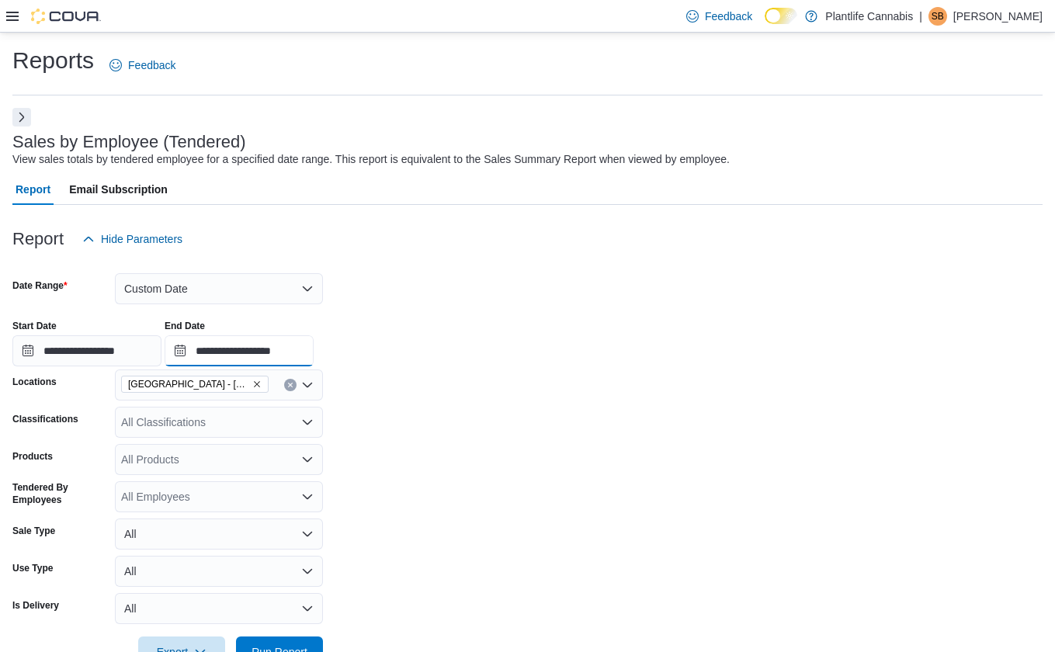
click at [286, 359] on input "**********" at bounding box center [239, 350] width 149 height 31
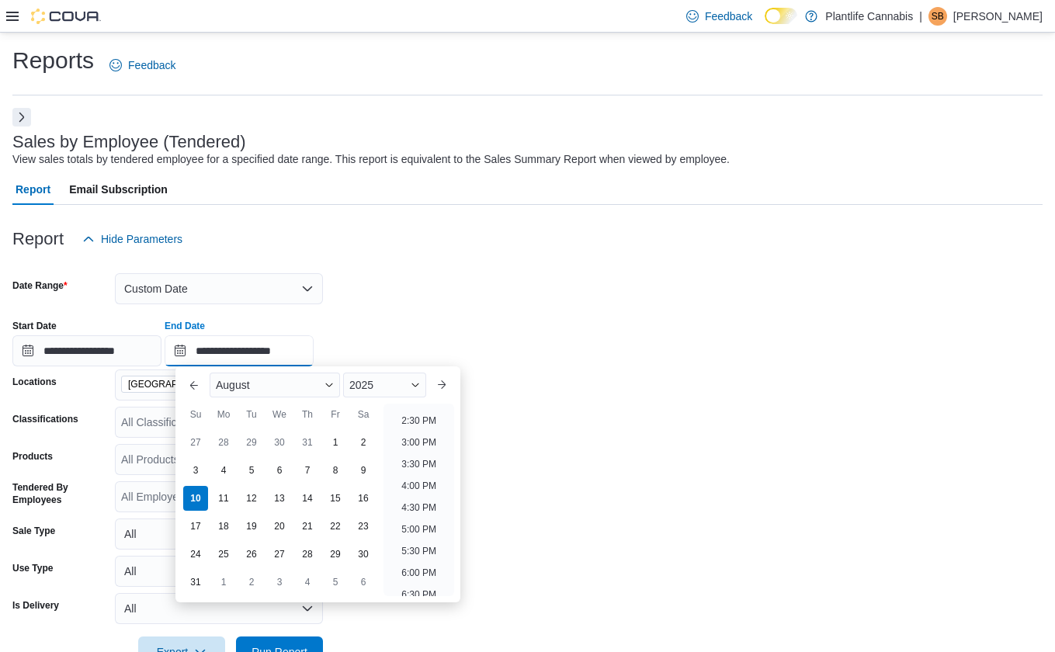
scroll to position [623, 0]
click at [422, 493] on li "4:00 PM" at bounding box center [418, 489] width 47 height 19
type input "**********"
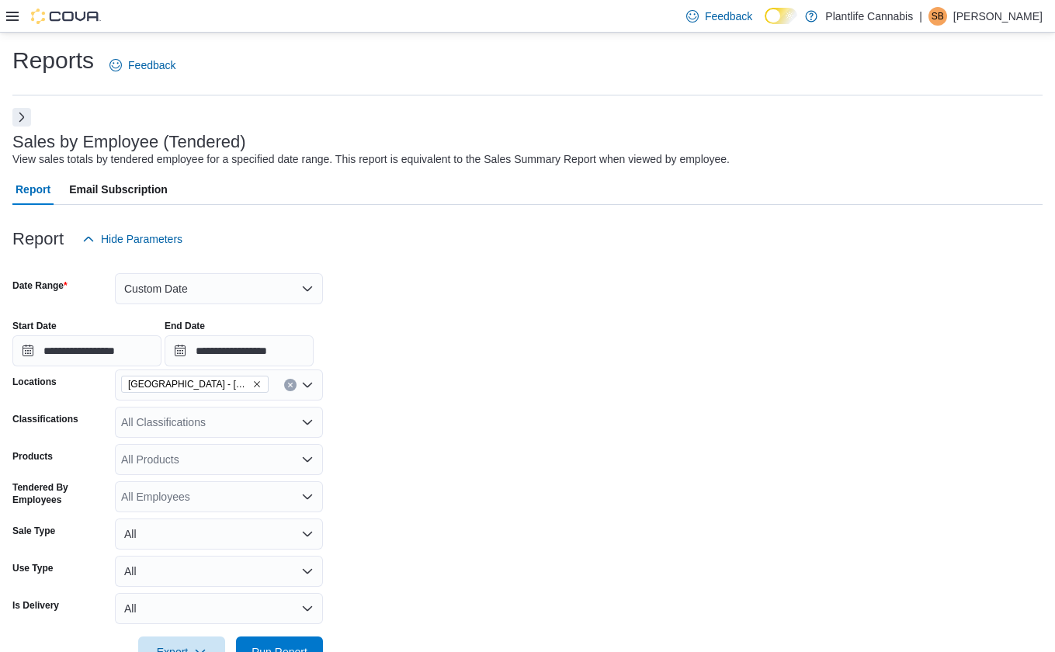
click at [483, 467] on form "**********" at bounding box center [527, 461] width 1030 height 413
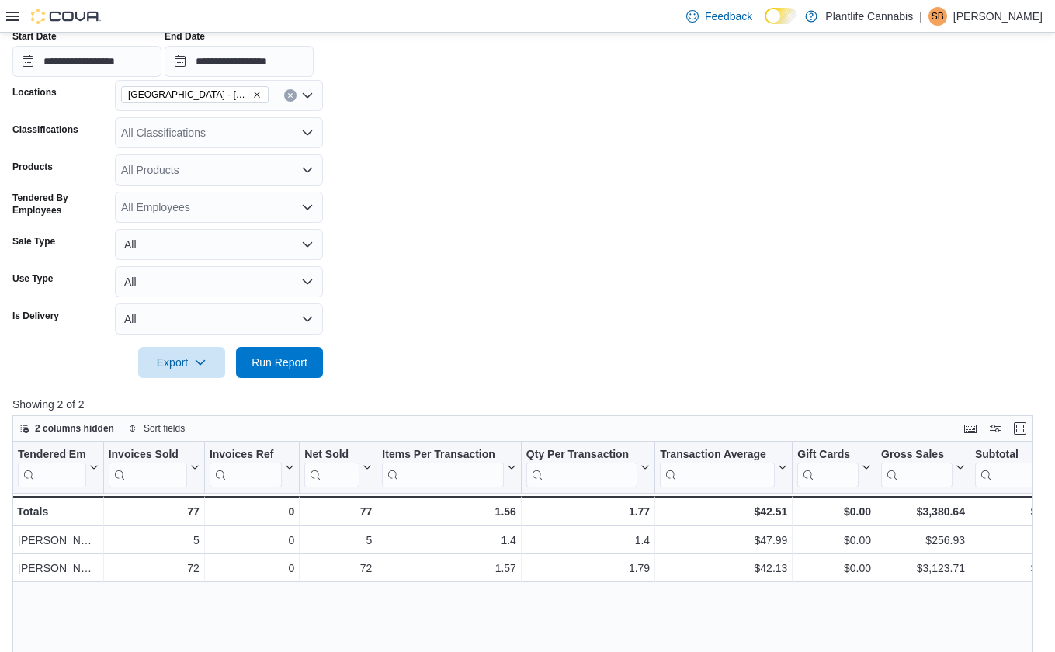
scroll to position [292, 0]
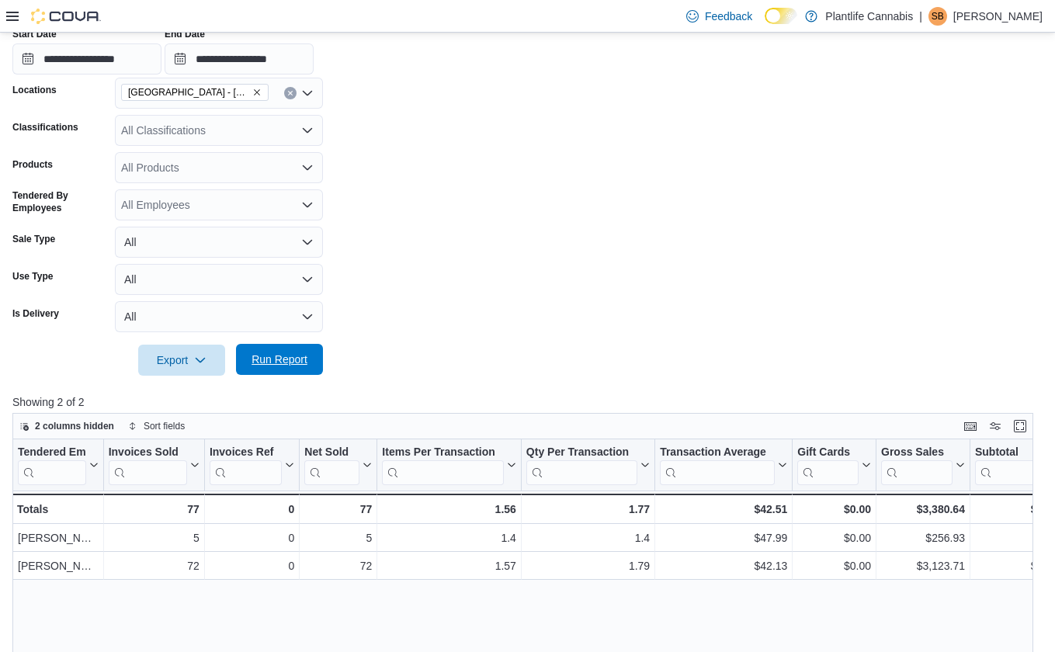
click at [279, 352] on span "Run Report" at bounding box center [280, 360] width 56 height 16
click at [508, 287] on form "**********" at bounding box center [527, 169] width 1030 height 413
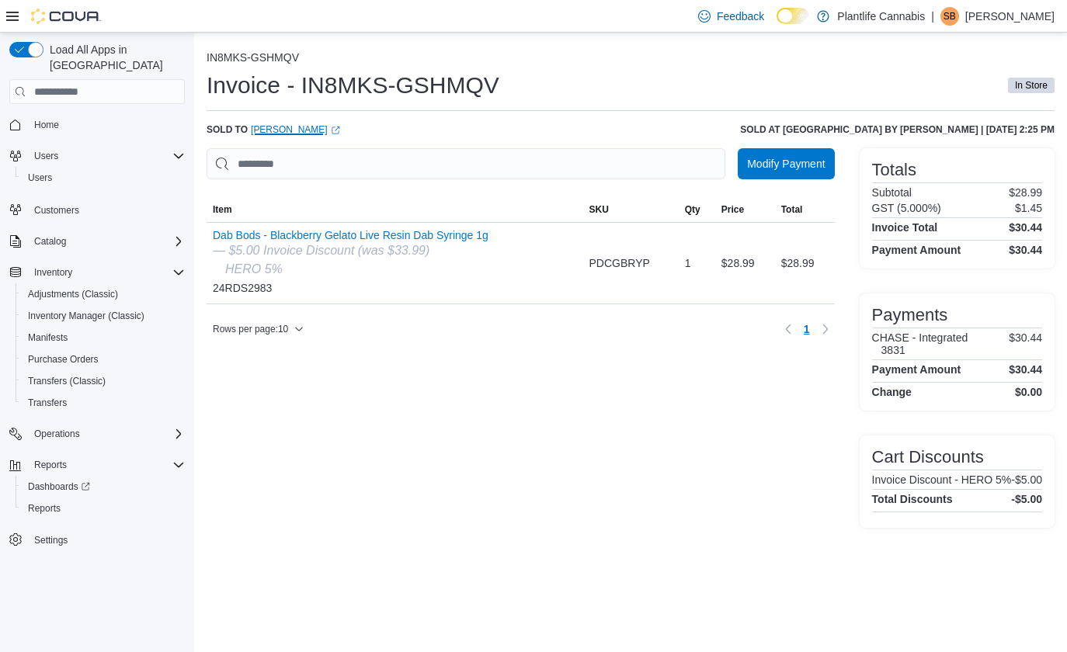
click at [288, 132] on link "[PERSON_NAME] (opens in a new tab or window)" at bounding box center [295, 129] width 89 height 12
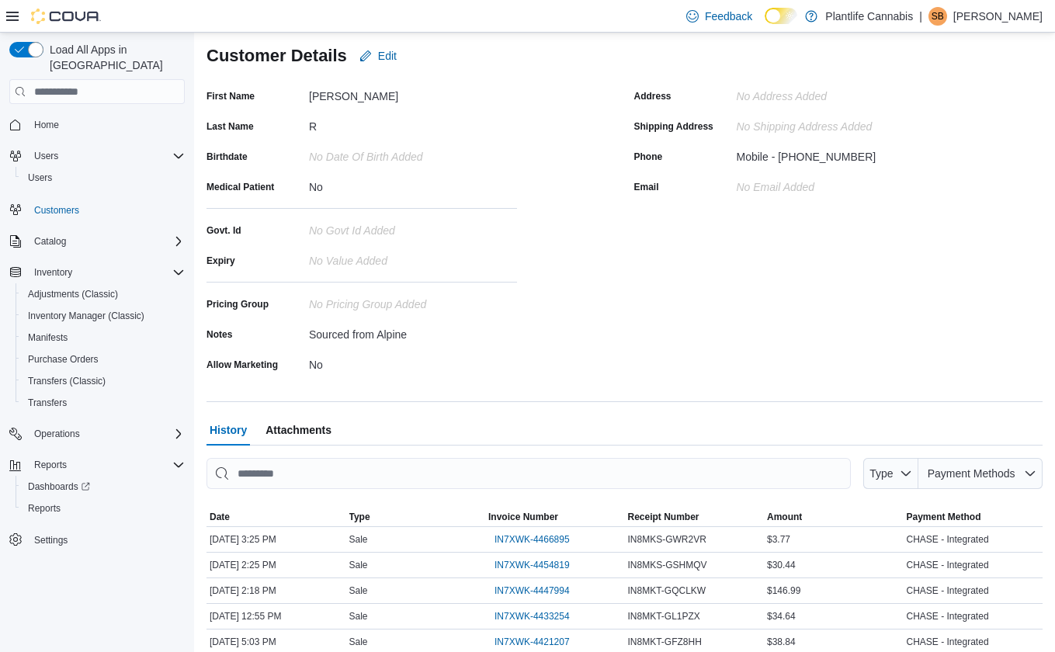
scroll to position [320, 0]
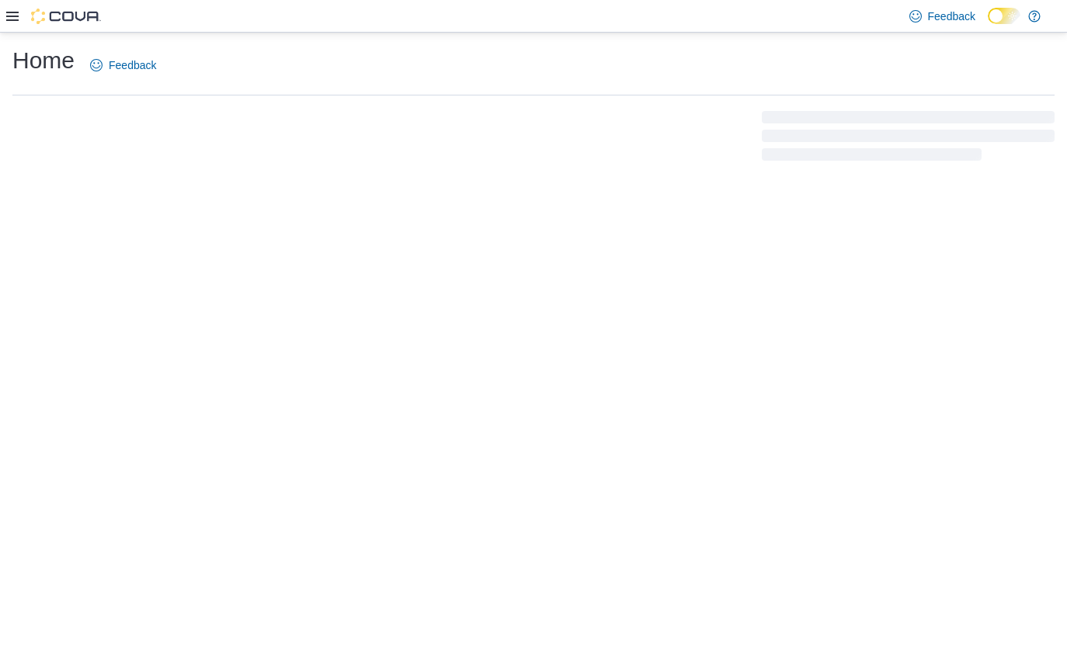
click at [20, 22] on div at bounding box center [53, 17] width 95 height 16
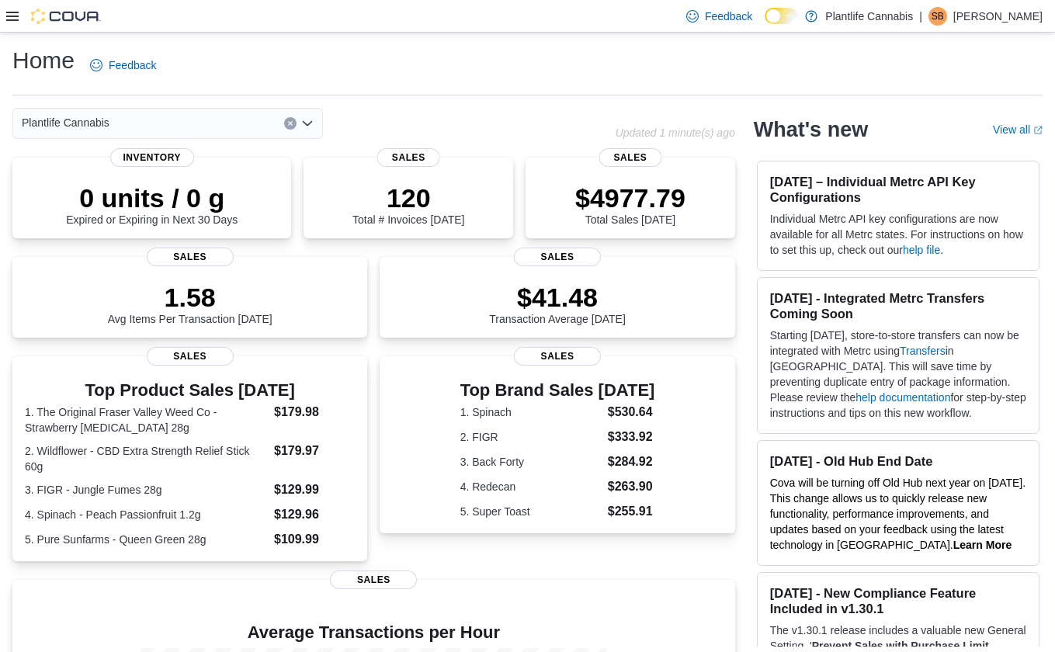
click at [16, 16] on icon at bounding box center [12, 16] width 12 height 9
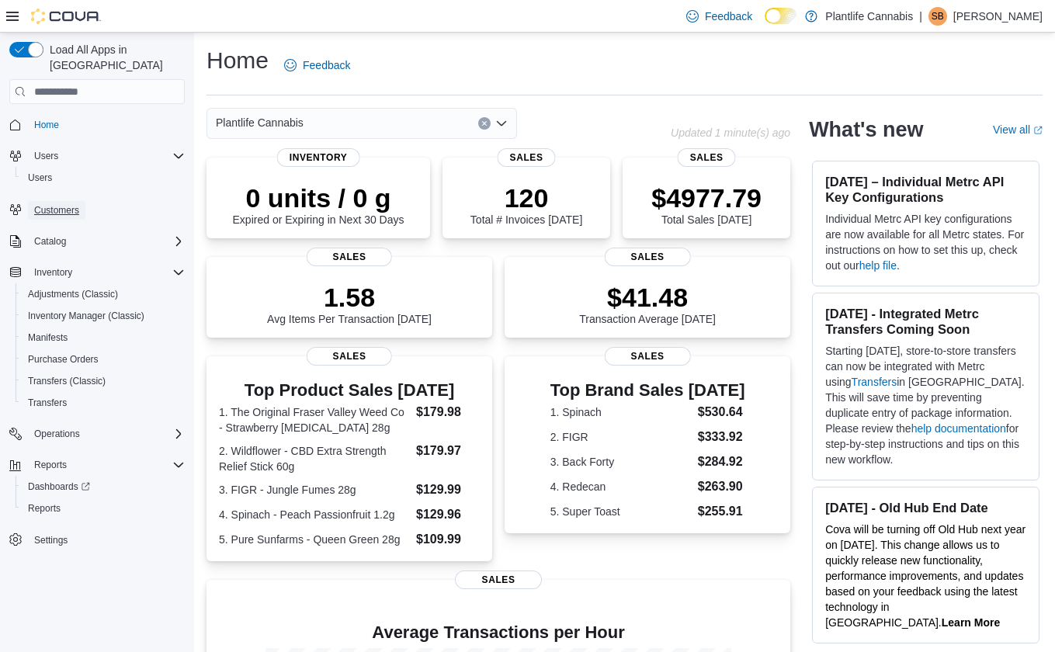
click at [59, 204] on span "Customers" at bounding box center [56, 210] width 45 height 12
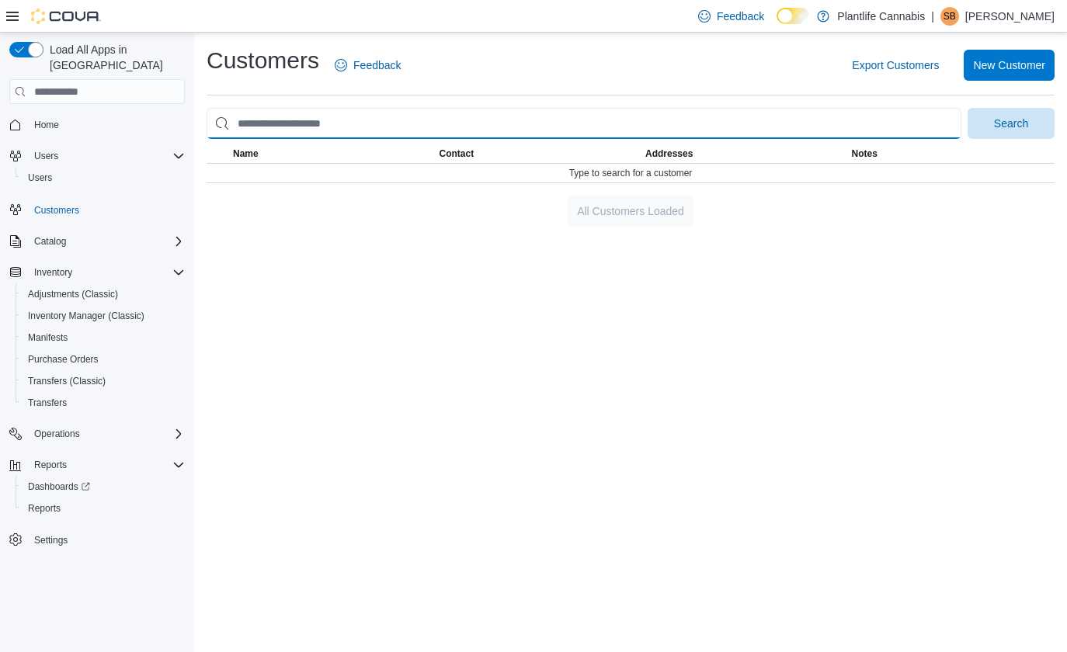
click at [317, 123] on input "search" at bounding box center [584, 123] width 755 height 31
type input "*******"
click at [967, 108] on button "Search" at bounding box center [1010, 123] width 87 height 31
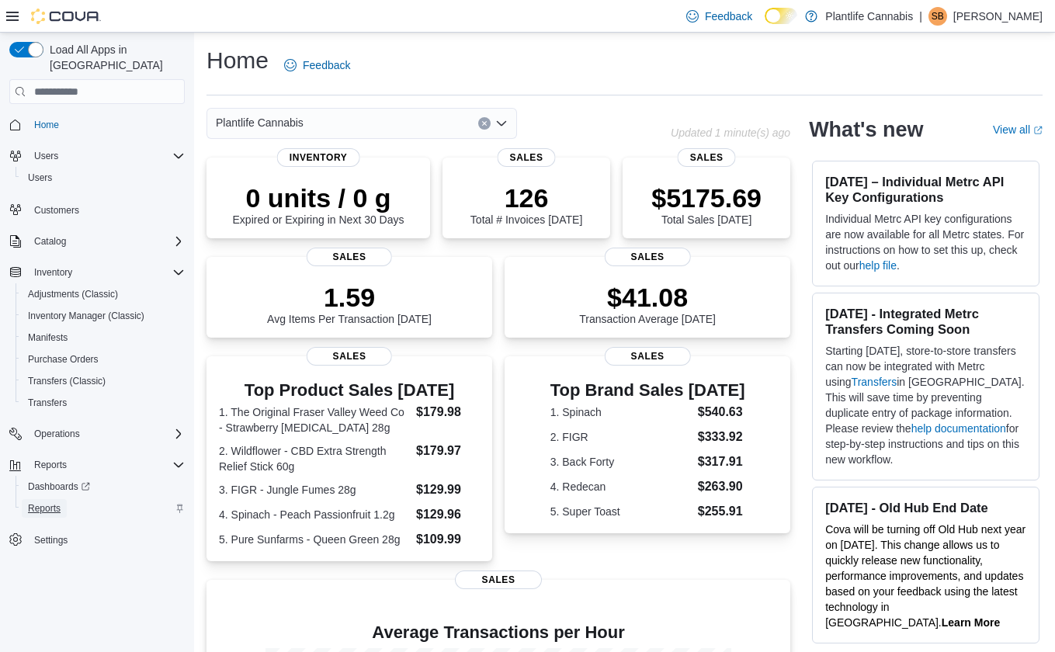
click at [59, 499] on span "Reports" at bounding box center [44, 508] width 33 height 19
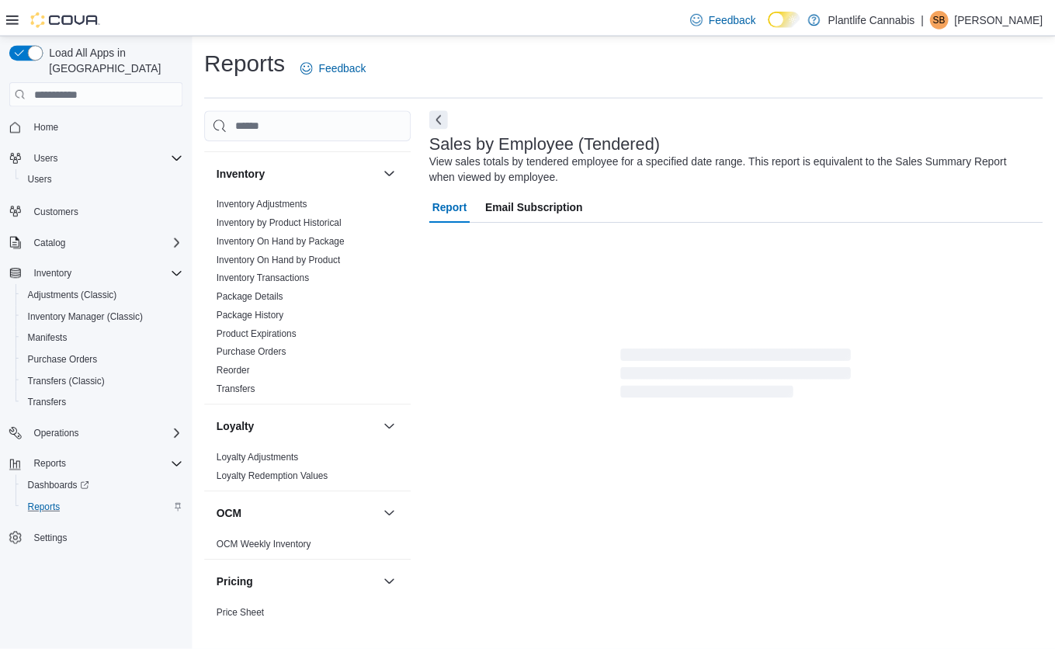
scroll to position [741, 0]
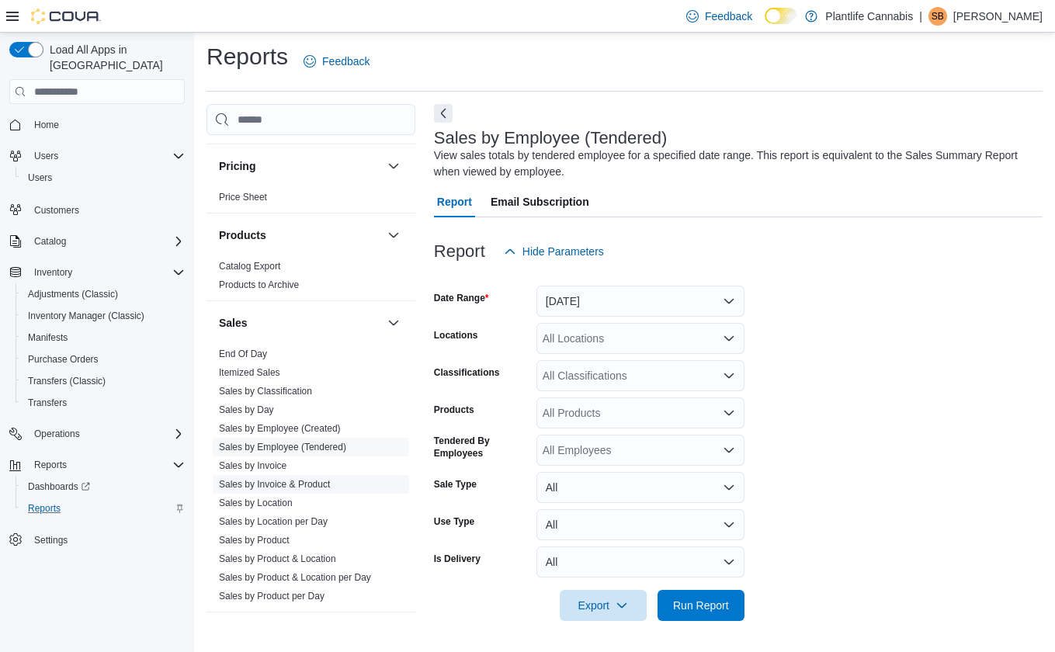
click at [317, 487] on link "Sales by Invoice & Product" at bounding box center [274, 484] width 111 height 11
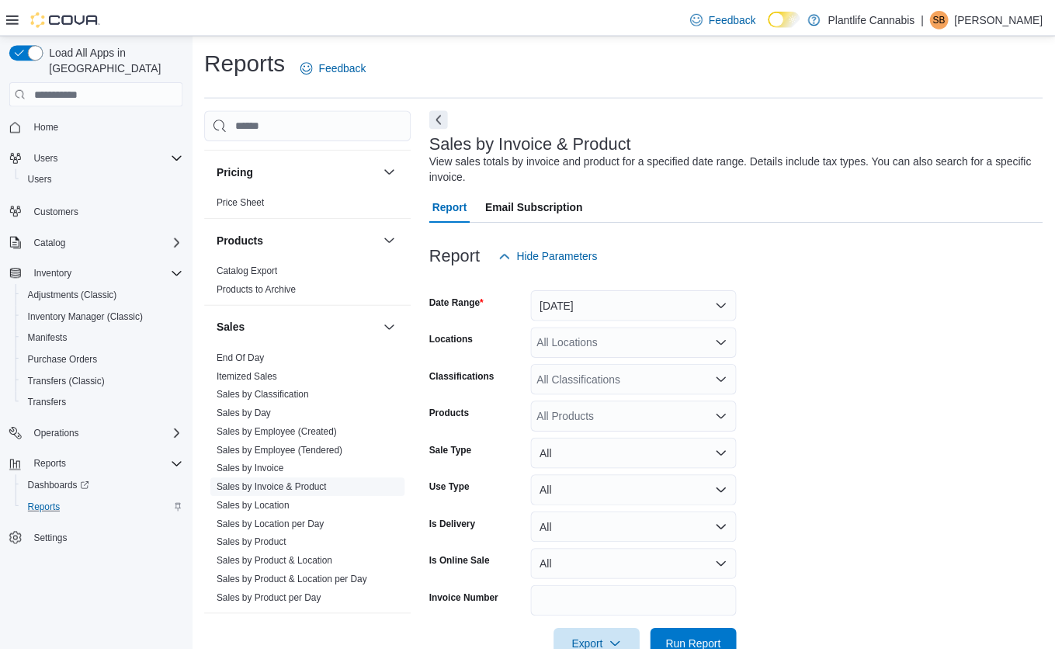
scroll to position [41, 0]
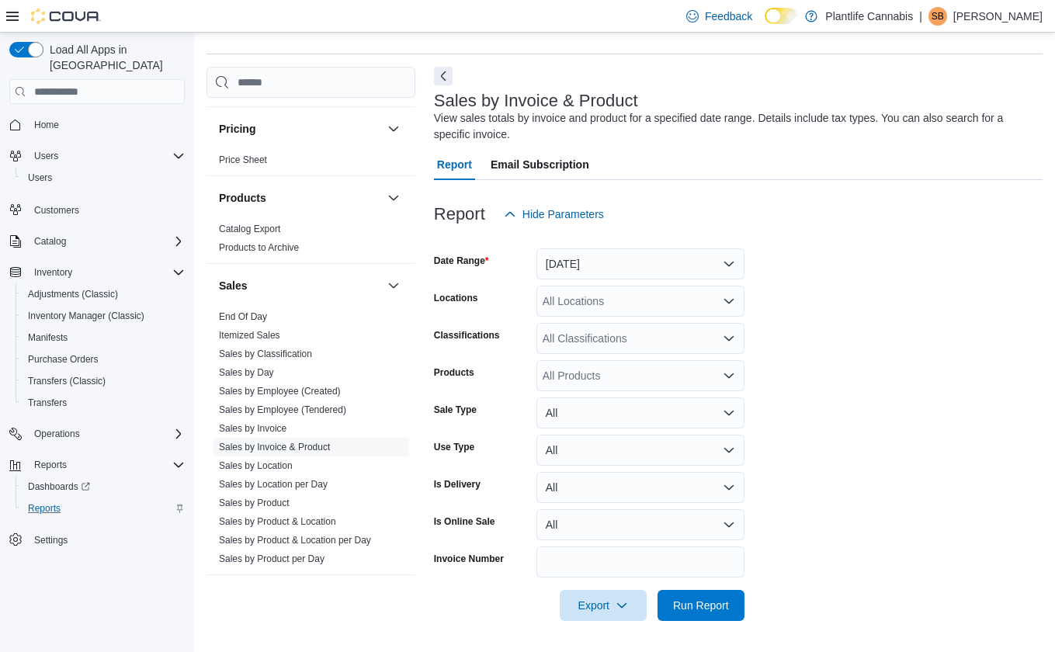
click at [580, 247] on div at bounding box center [738, 239] width 609 height 19
click at [592, 266] on button "[DATE]" at bounding box center [640, 263] width 208 height 31
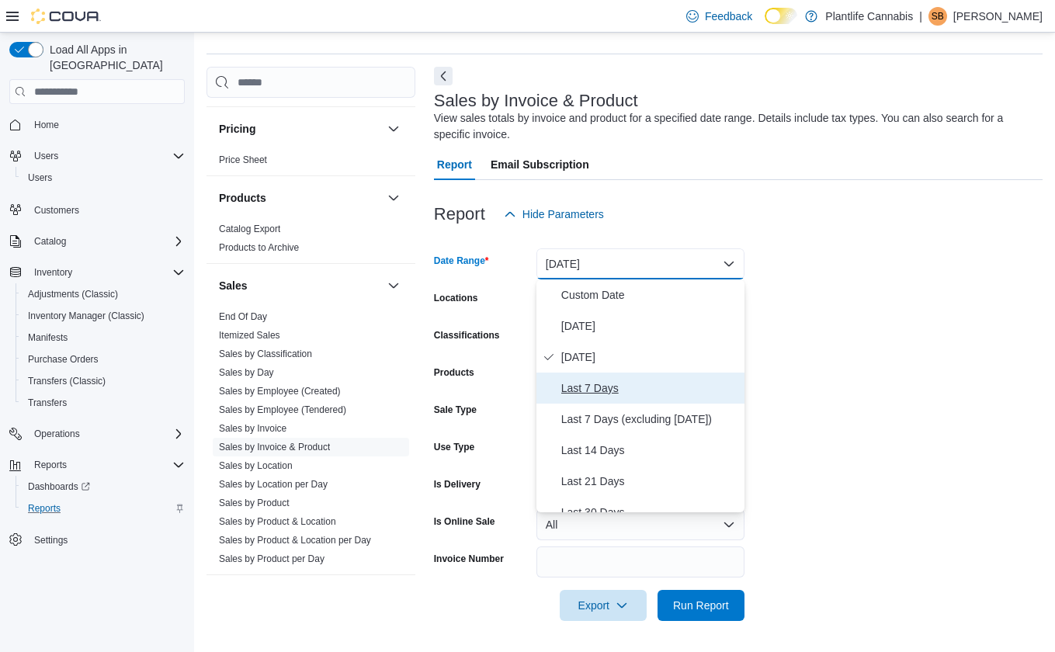
click at [597, 379] on span "Last 7 Days" at bounding box center [649, 388] width 177 height 19
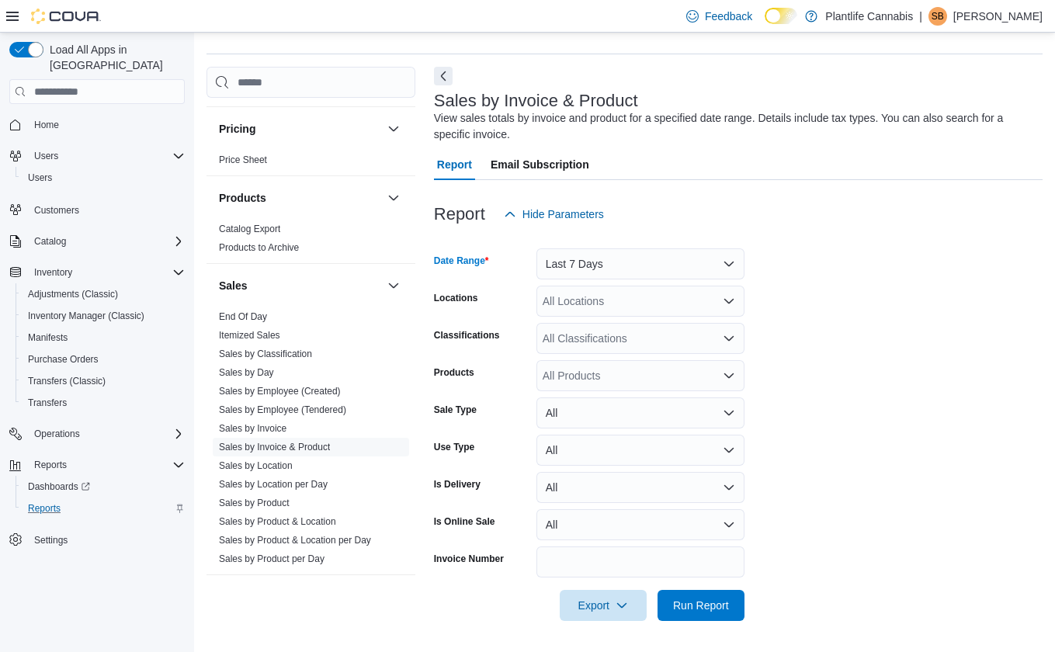
click at [594, 311] on div "All Locations" at bounding box center [640, 301] width 208 height 31
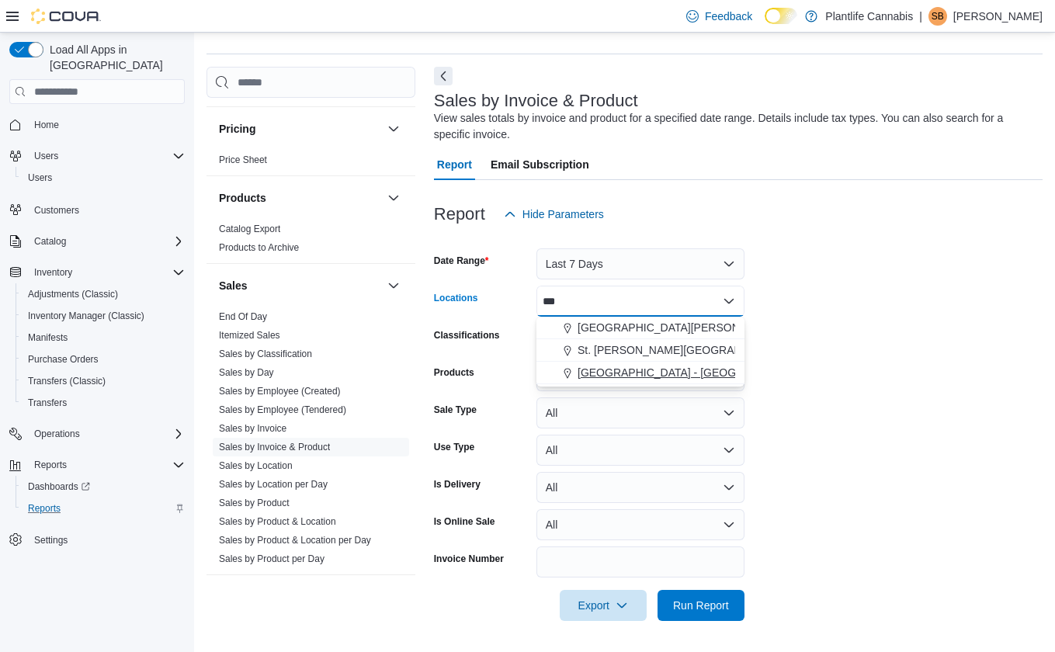
type input "***"
click at [597, 371] on span "[GEOGRAPHIC_DATA] - [GEOGRAPHIC_DATA]" at bounding box center [696, 373] width 236 height 16
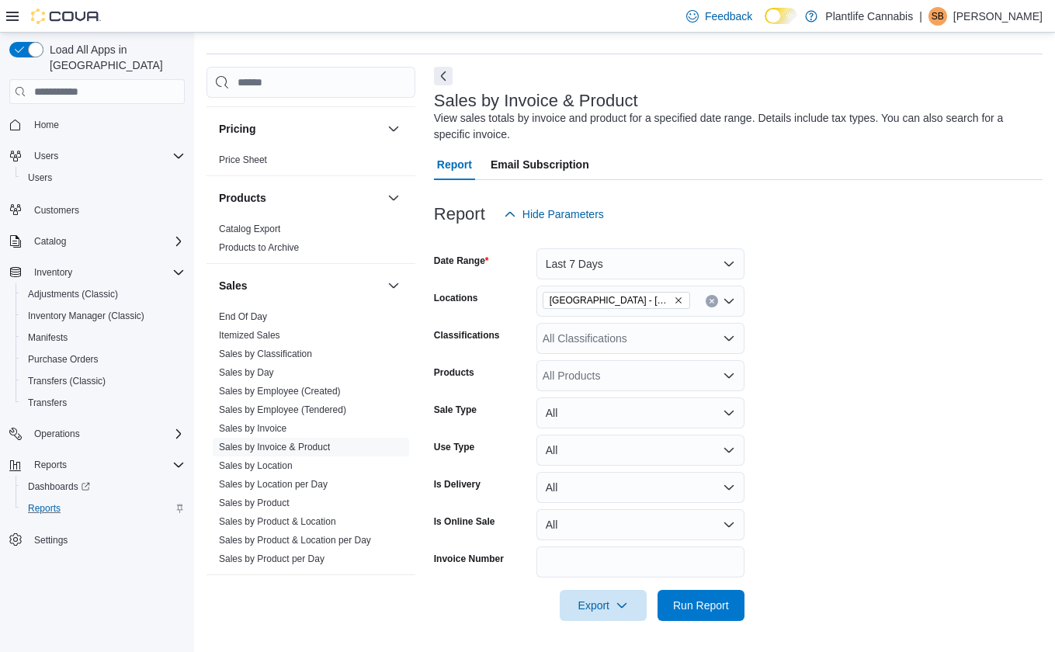
click at [467, 363] on div "Products" at bounding box center [482, 375] width 96 height 31
click at [616, 380] on div "All Products" at bounding box center [640, 375] width 208 height 31
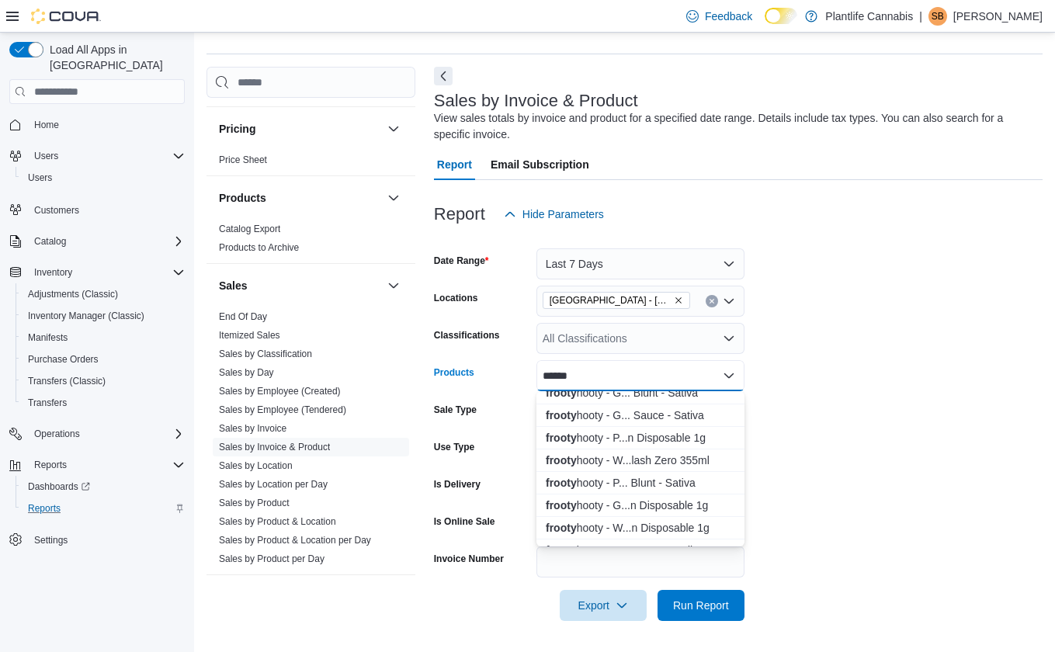
scroll to position [411, 0]
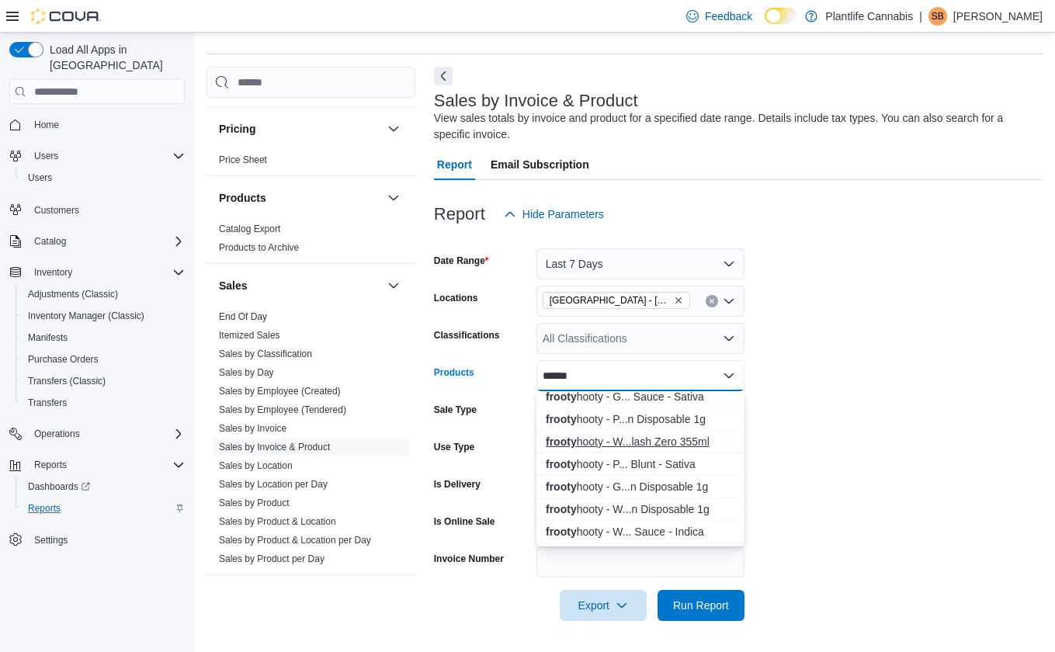
type input "******"
click at [706, 448] on div "frooty hooty - W...lash Zero 355ml" at bounding box center [640, 442] width 189 height 16
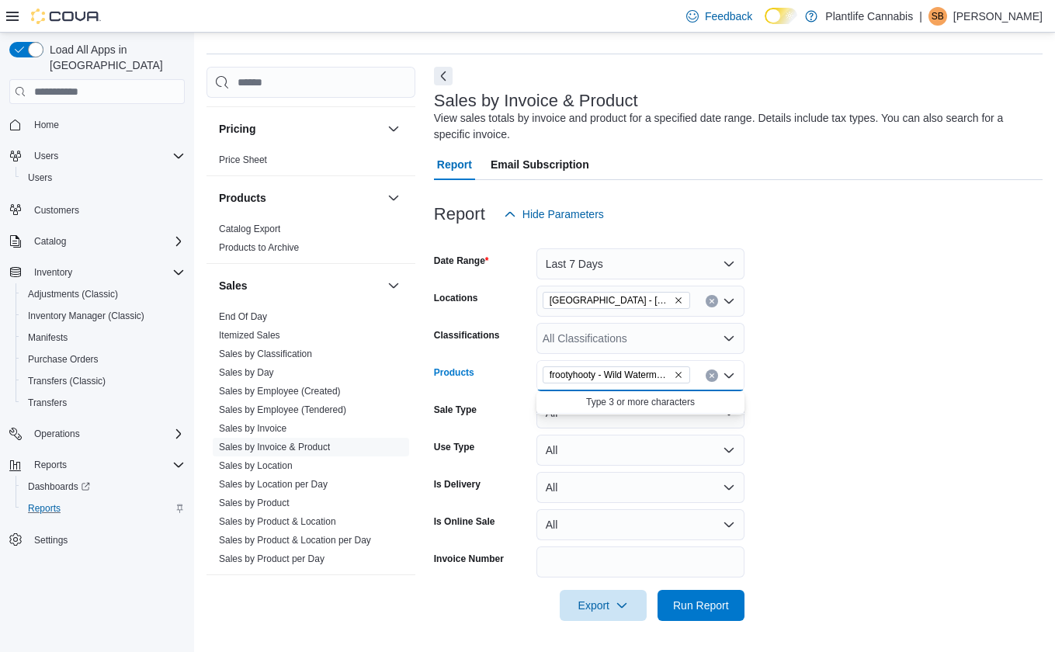
scroll to position [0, 0]
click at [833, 448] on form "Date Range Last 7 Days Locations [GEOGRAPHIC_DATA] - [GEOGRAPHIC_DATA] Classifi…" at bounding box center [738, 425] width 609 height 391
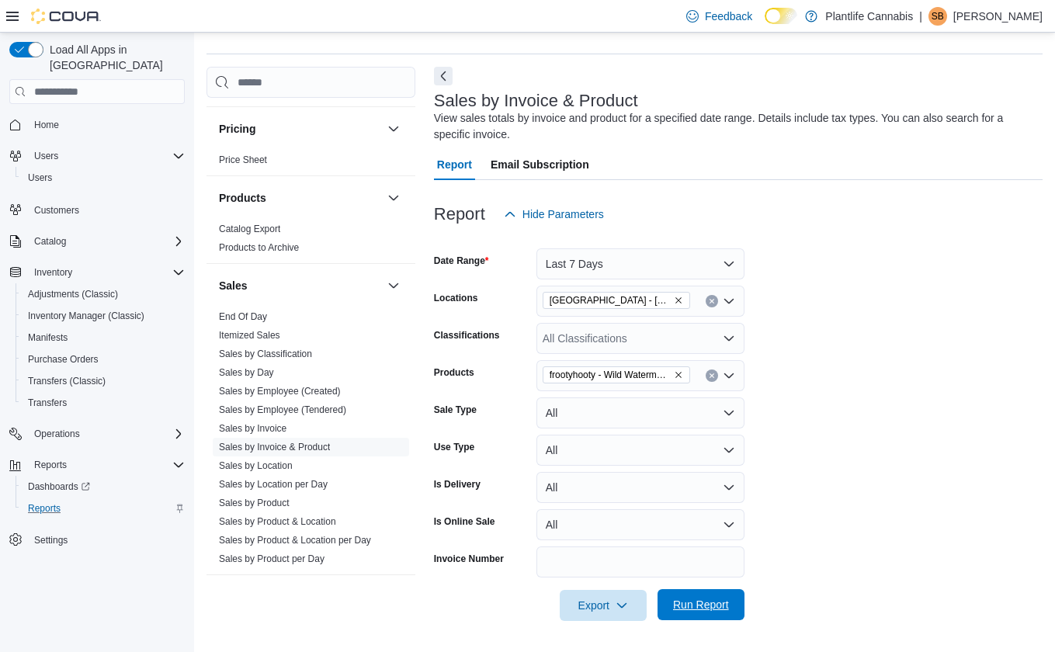
click at [716, 602] on span "Run Report" at bounding box center [701, 605] width 56 height 16
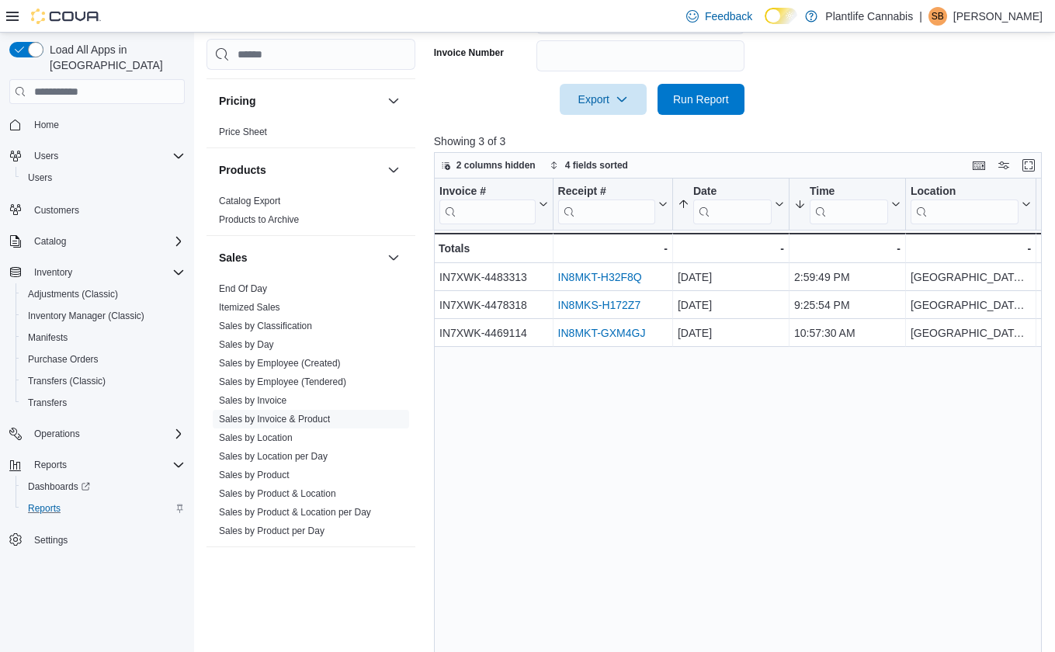
scroll to position [581, 0]
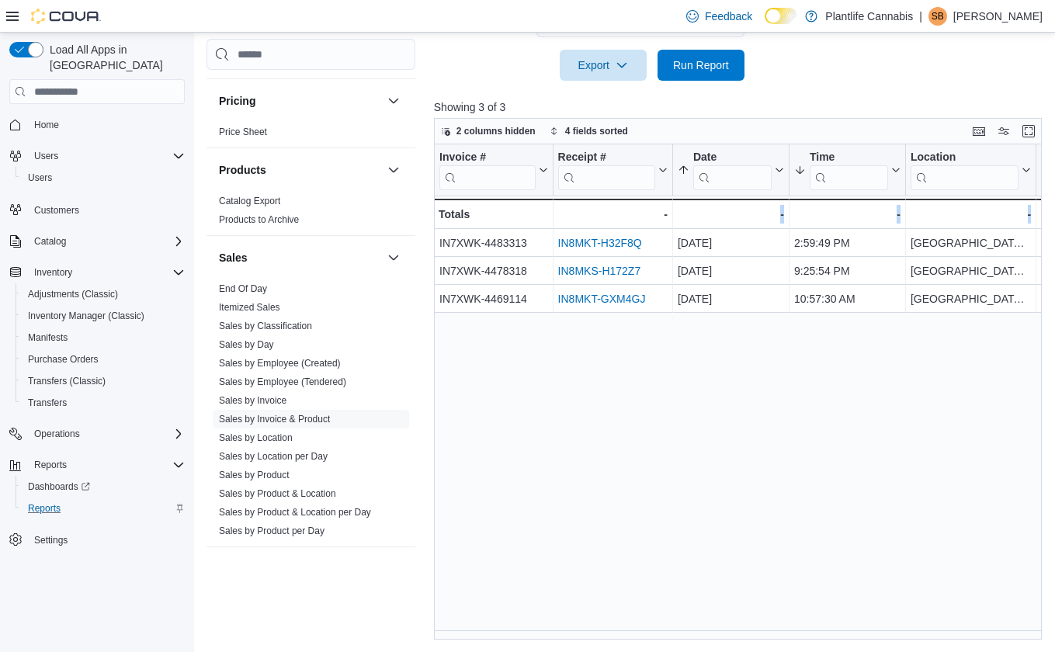
drag, startPoint x: 561, startPoint y: 640, endPoint x: 739, endPoint y: 637, distance: 178.6
click at [946, 630] on div "Reports Feedback Cash Management Cash Management Cash Out Details Customer Cust…" at bounding box center [627, 51] width 866 height 1201
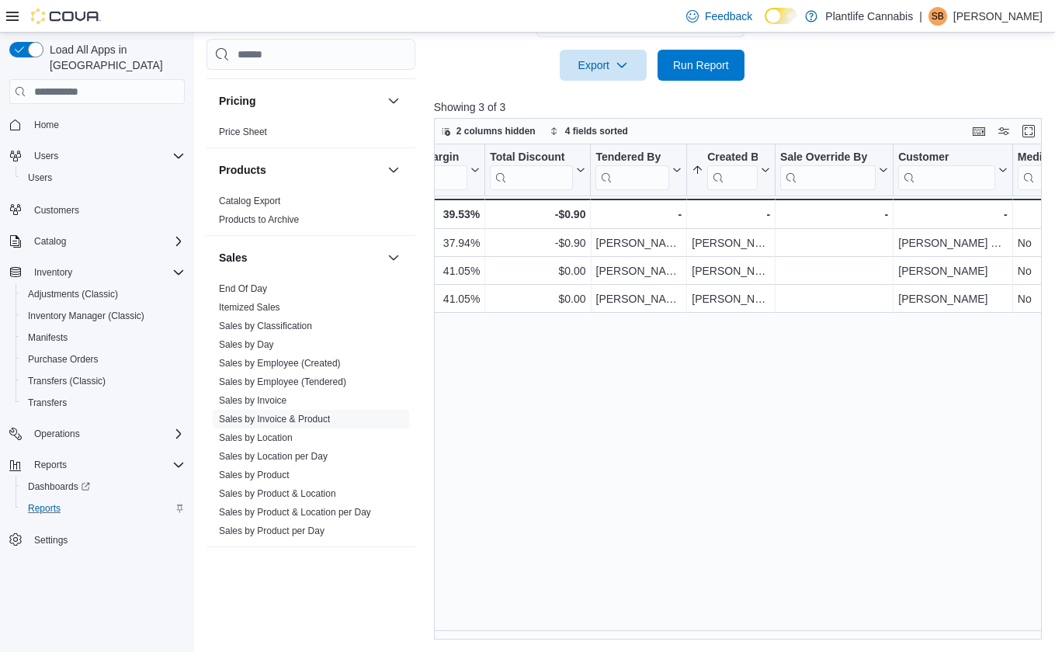
scroll to position [0, 0]
